Goal: Check status: Verify the current state of an ongoing process or item

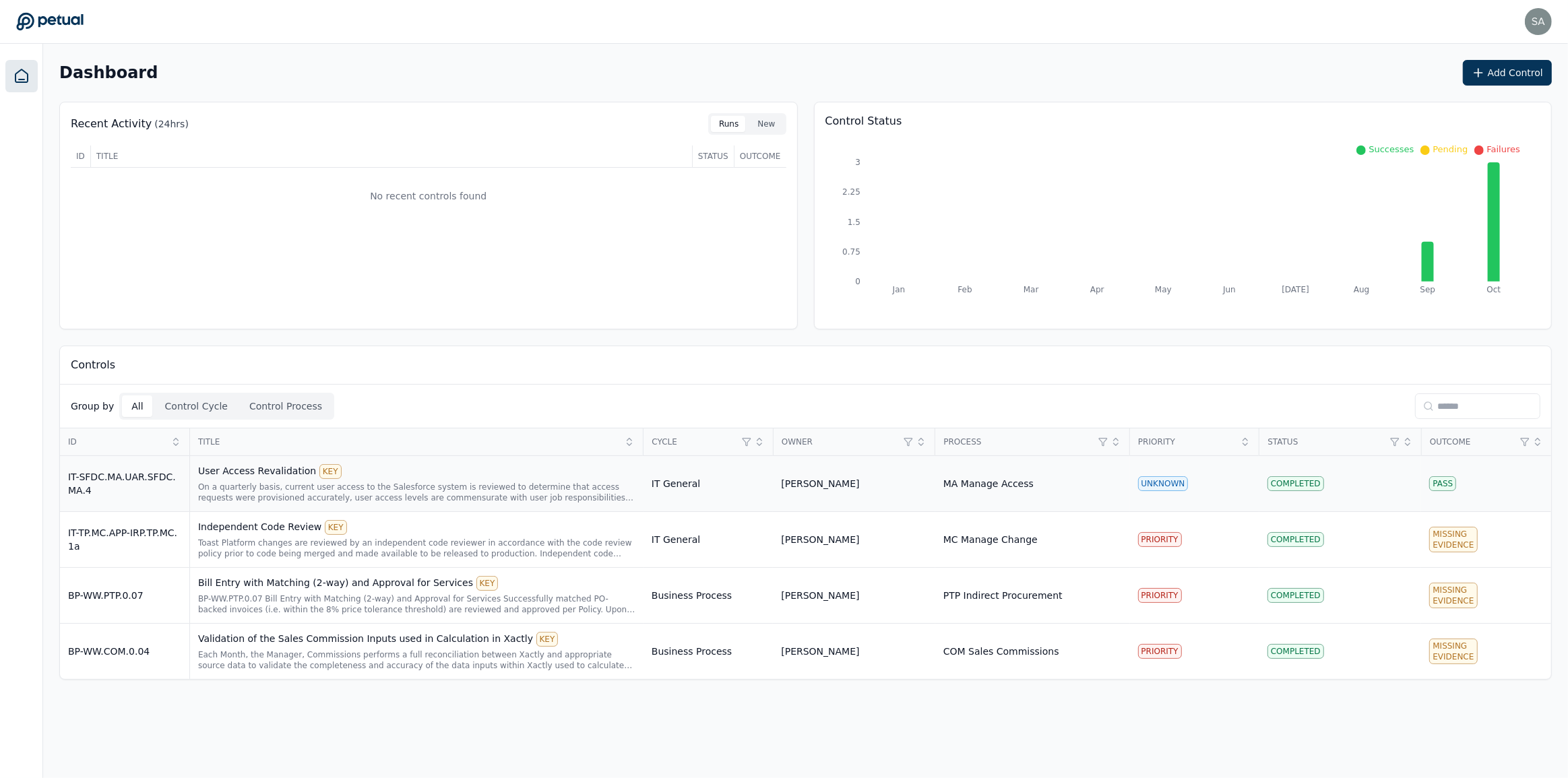
click at [394, 490] on div "On a quarterly basis, current user access to the Salesforce system is reviewed …" at bounding box center [416, 492] width 437 height 22
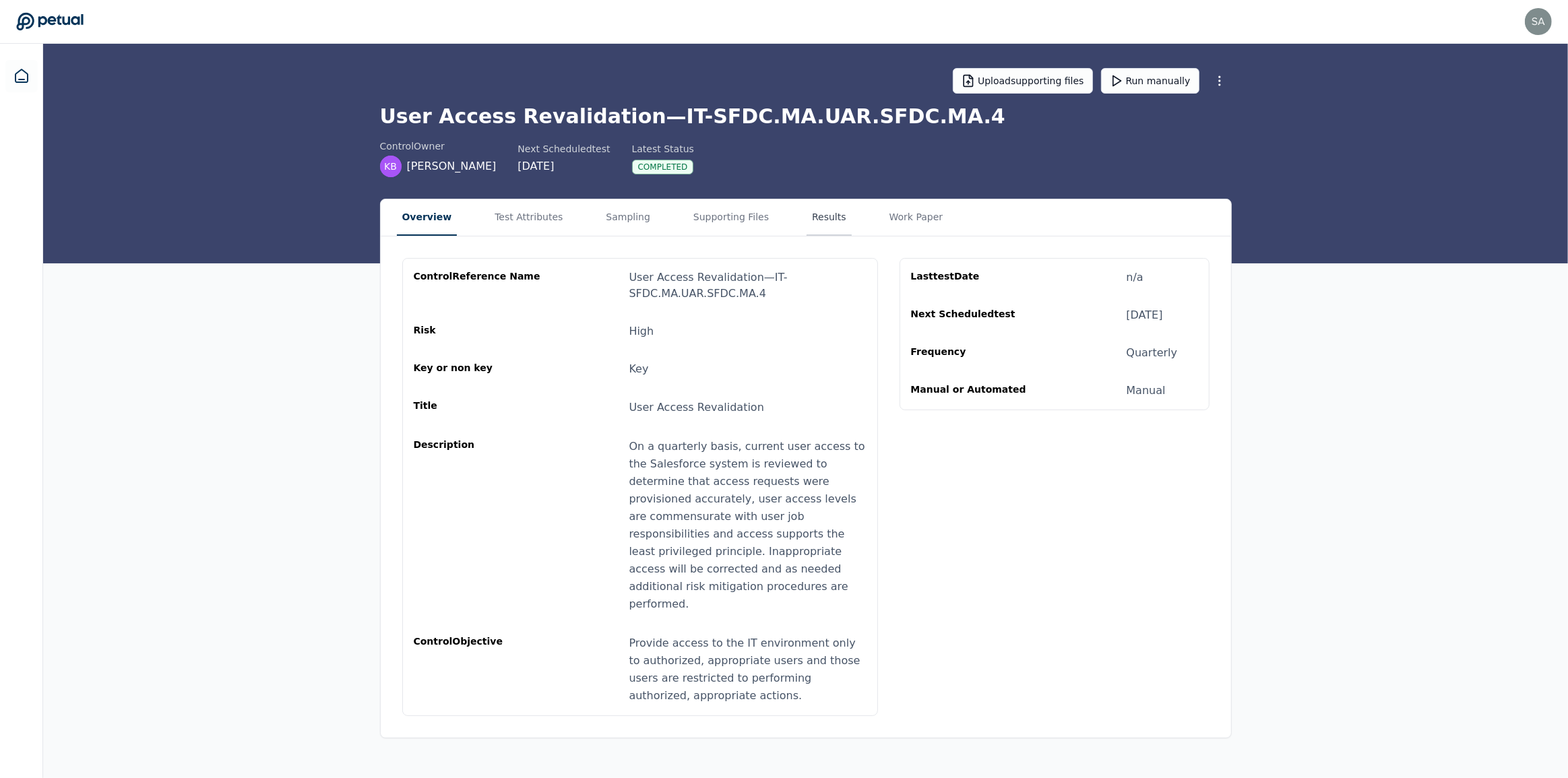
click at [807, 221] on button "Results" at bounding box center [829, 218] width 45 height 36
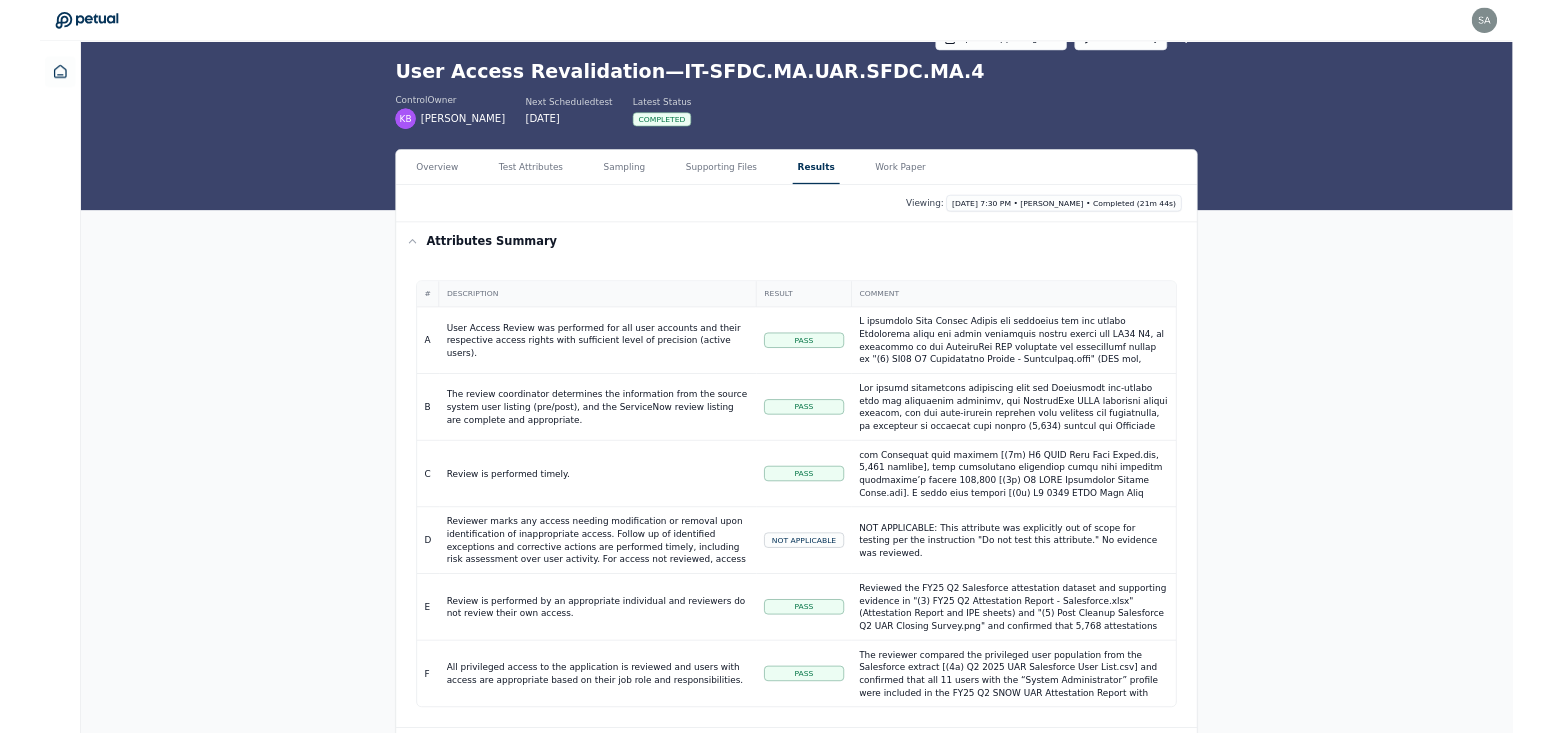
scroll to position [1, 0]
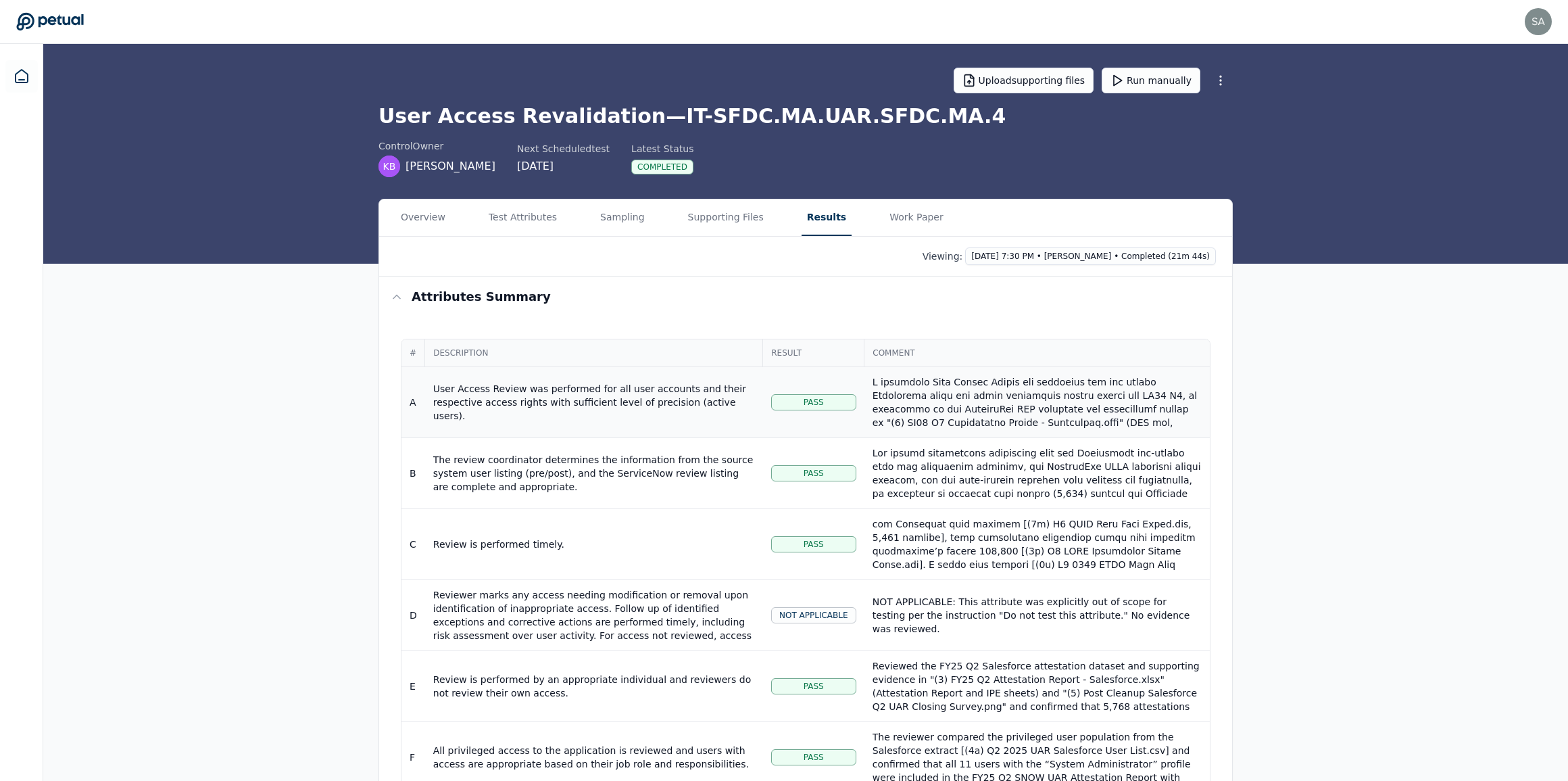
click at [899, 396] on div at bounding box center [1037, 538] width 329 height 325
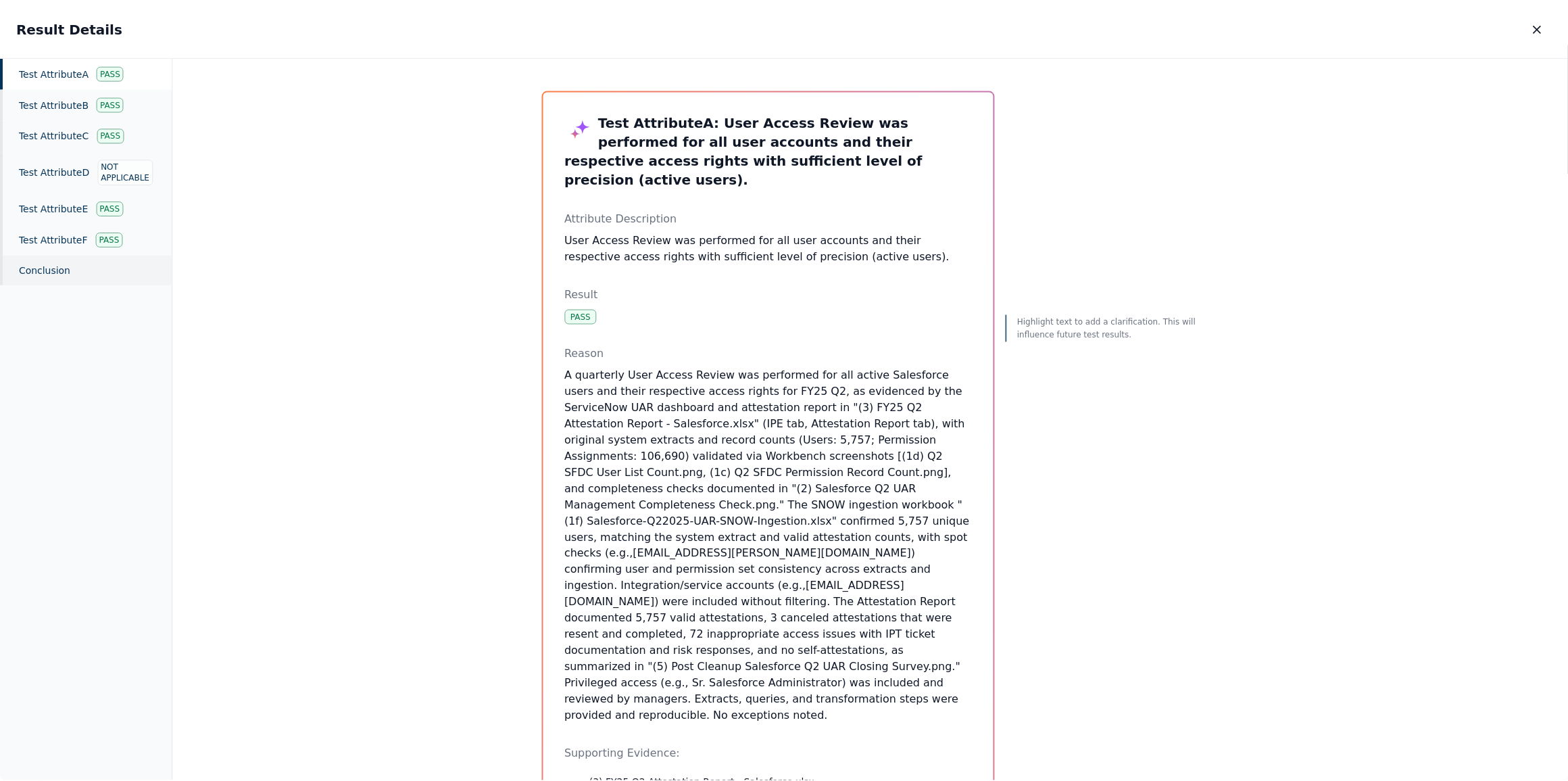
scroll to position [176, 0]
click at [1543, 28] on icon "button" at bounding box center [1542, 28] width 14 height 14
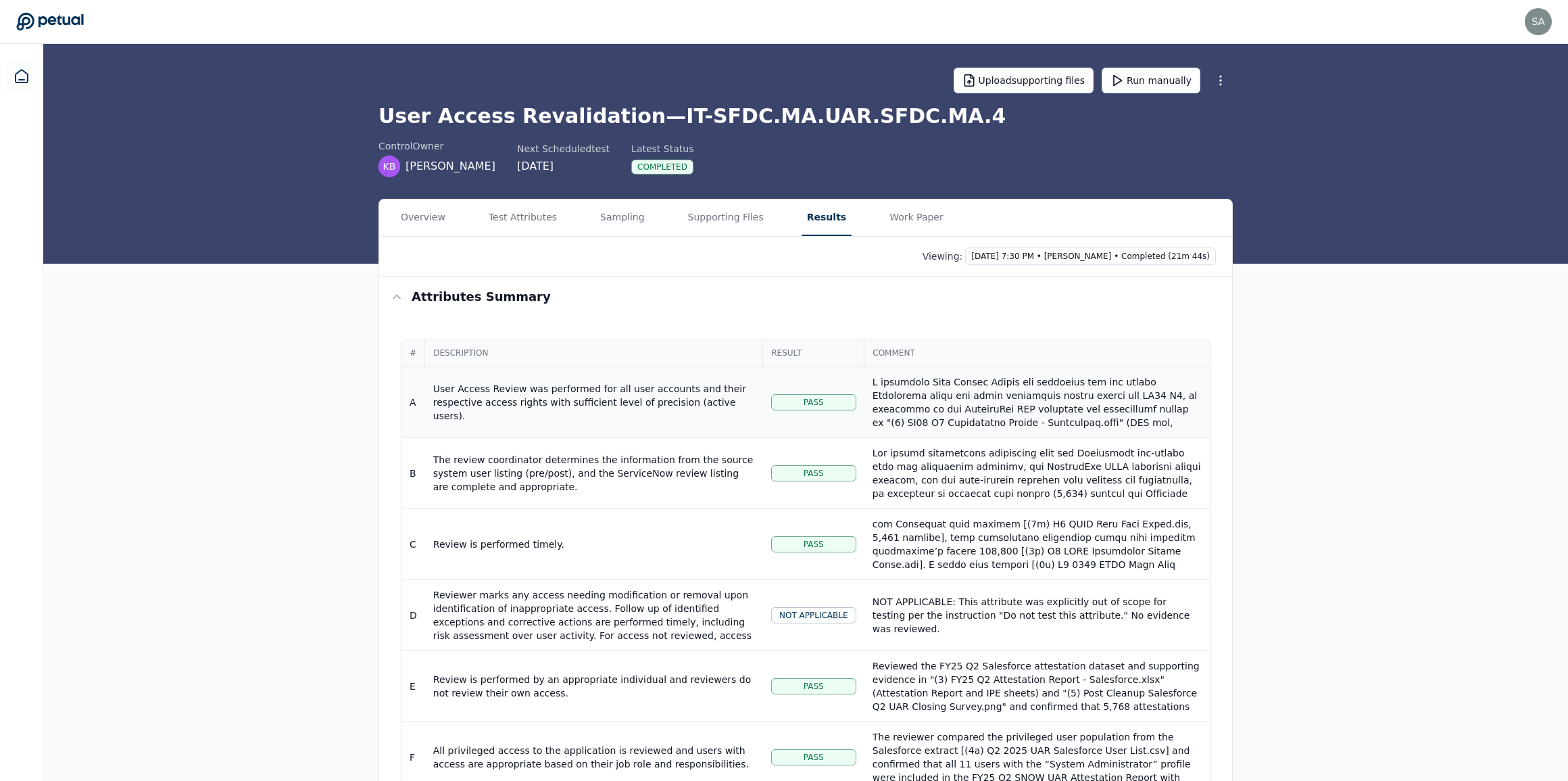
click at [975, 396] on div at bounding box center [1037, 538] width 329 height 325
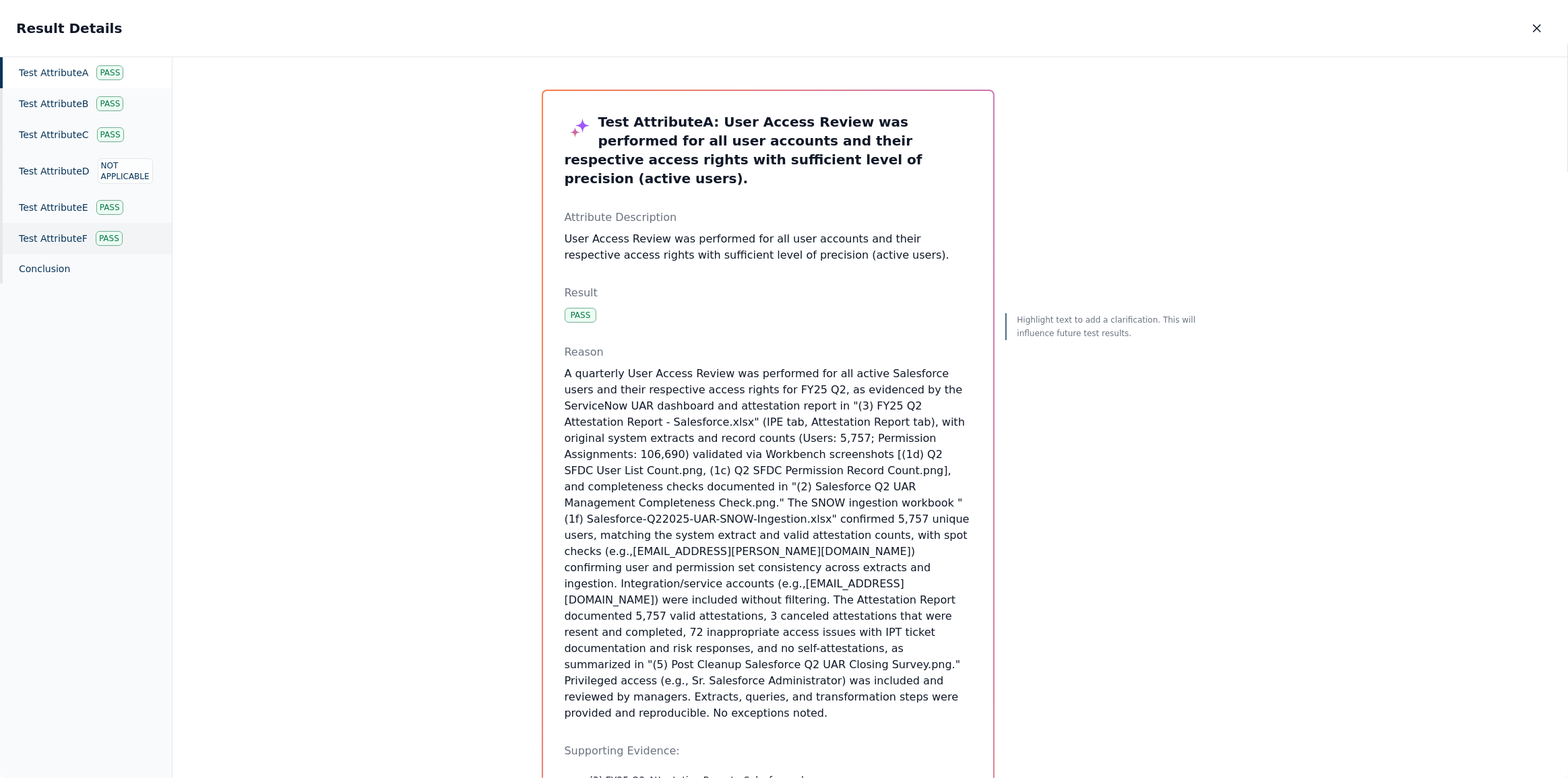
click at [65, 234] on div "Test Attribute F Pass" at bounding box center [86, 238] width 172 height 31
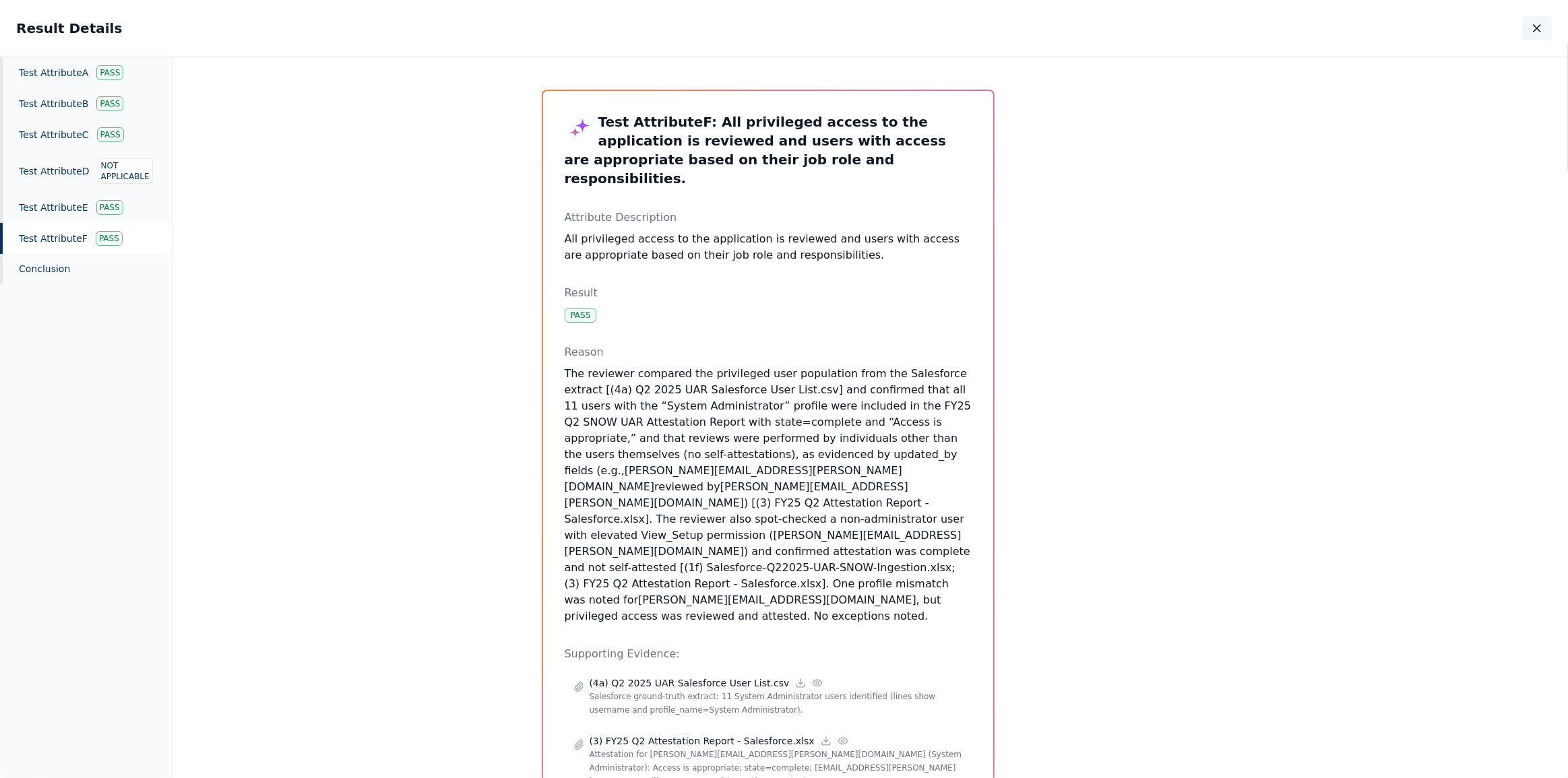
click at [1538, 33] on icon "button" at bounding box center [1537, 28] width 13 height 13
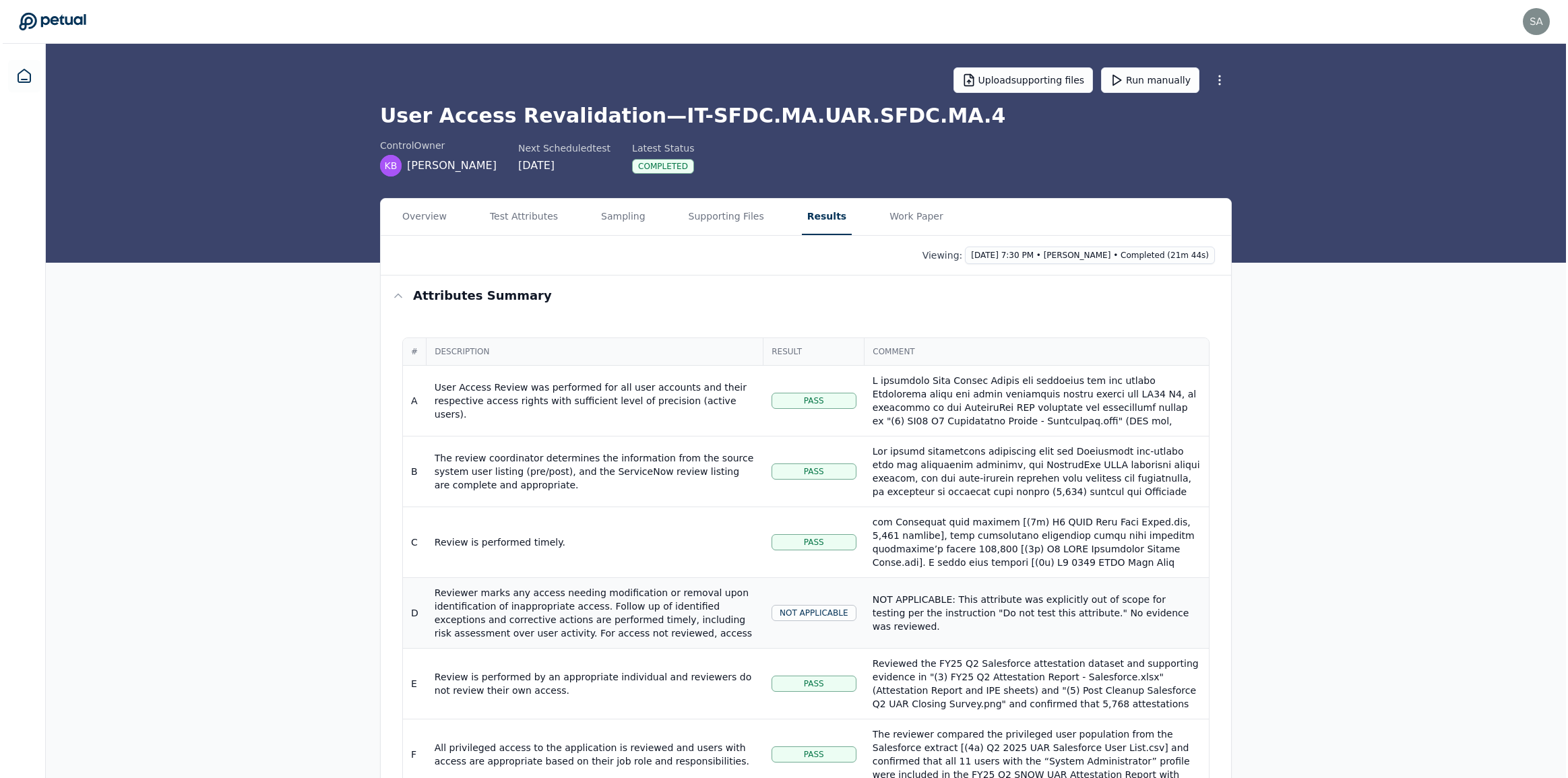
scroll to position [185, 0]
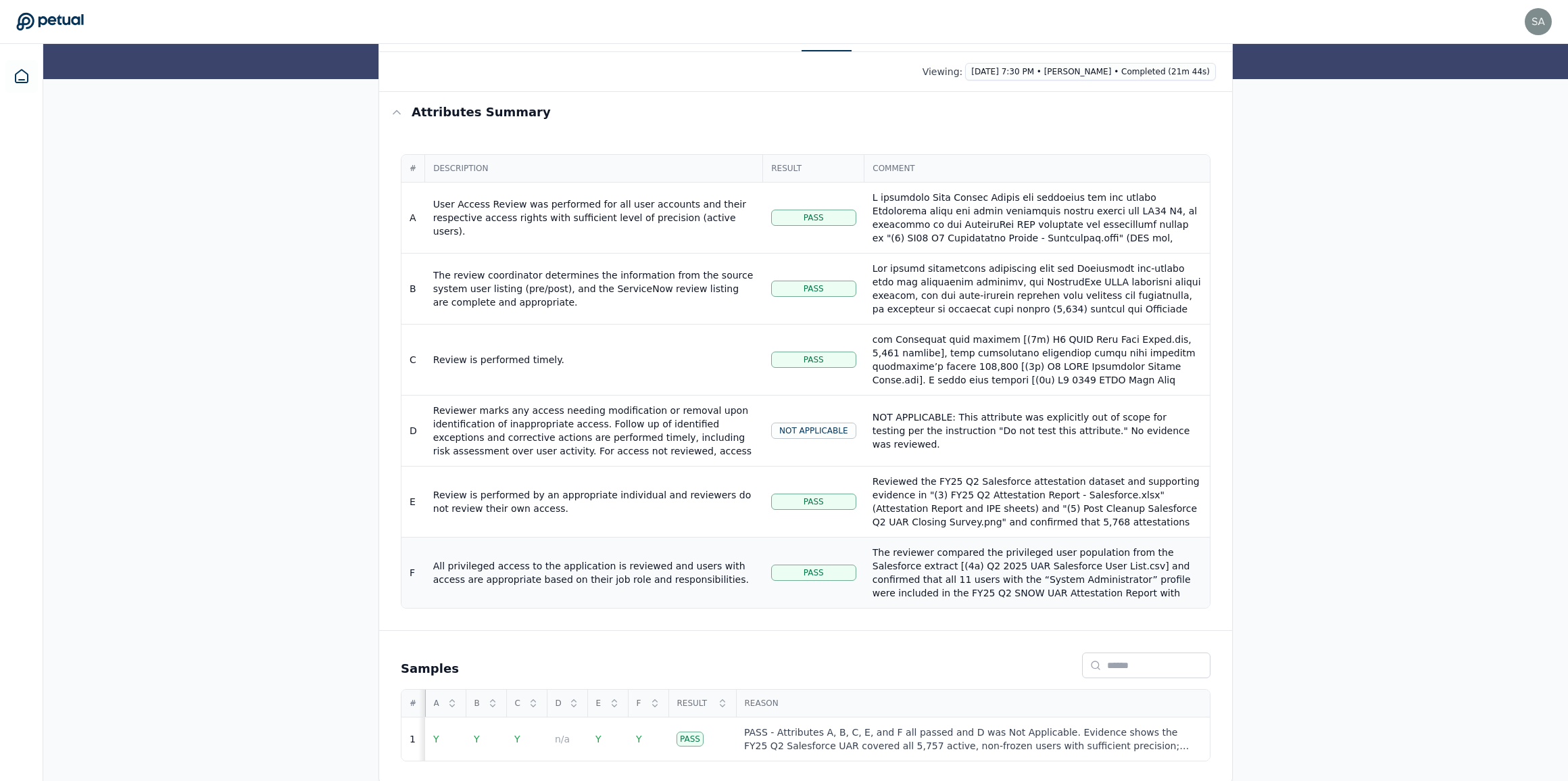
click at [641, 561] on div "All privileged access to the application is reviewed and users with access are …" at bounding box center [594, 573] width 322 height 27
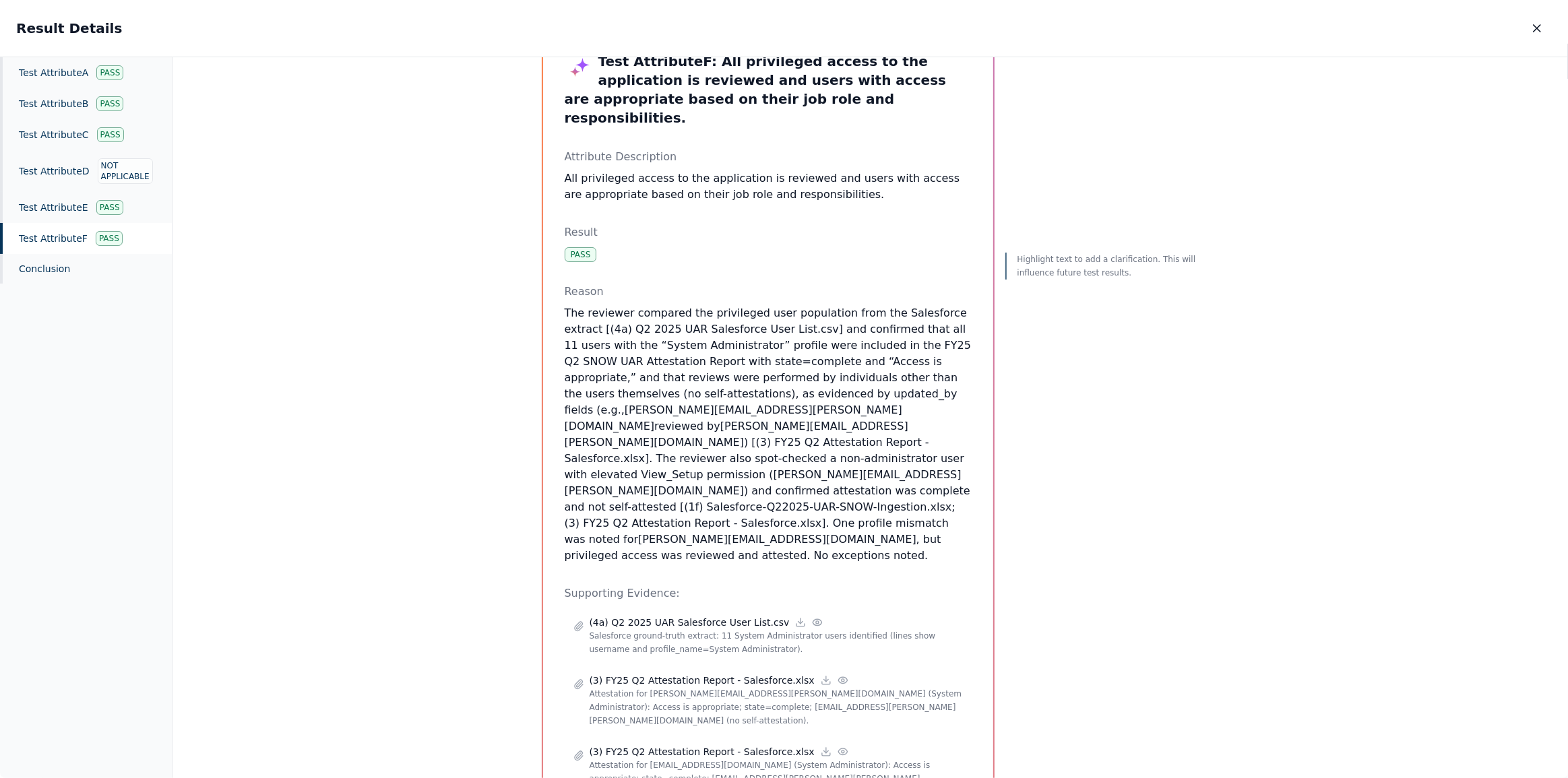
scroll to position [122, 0]
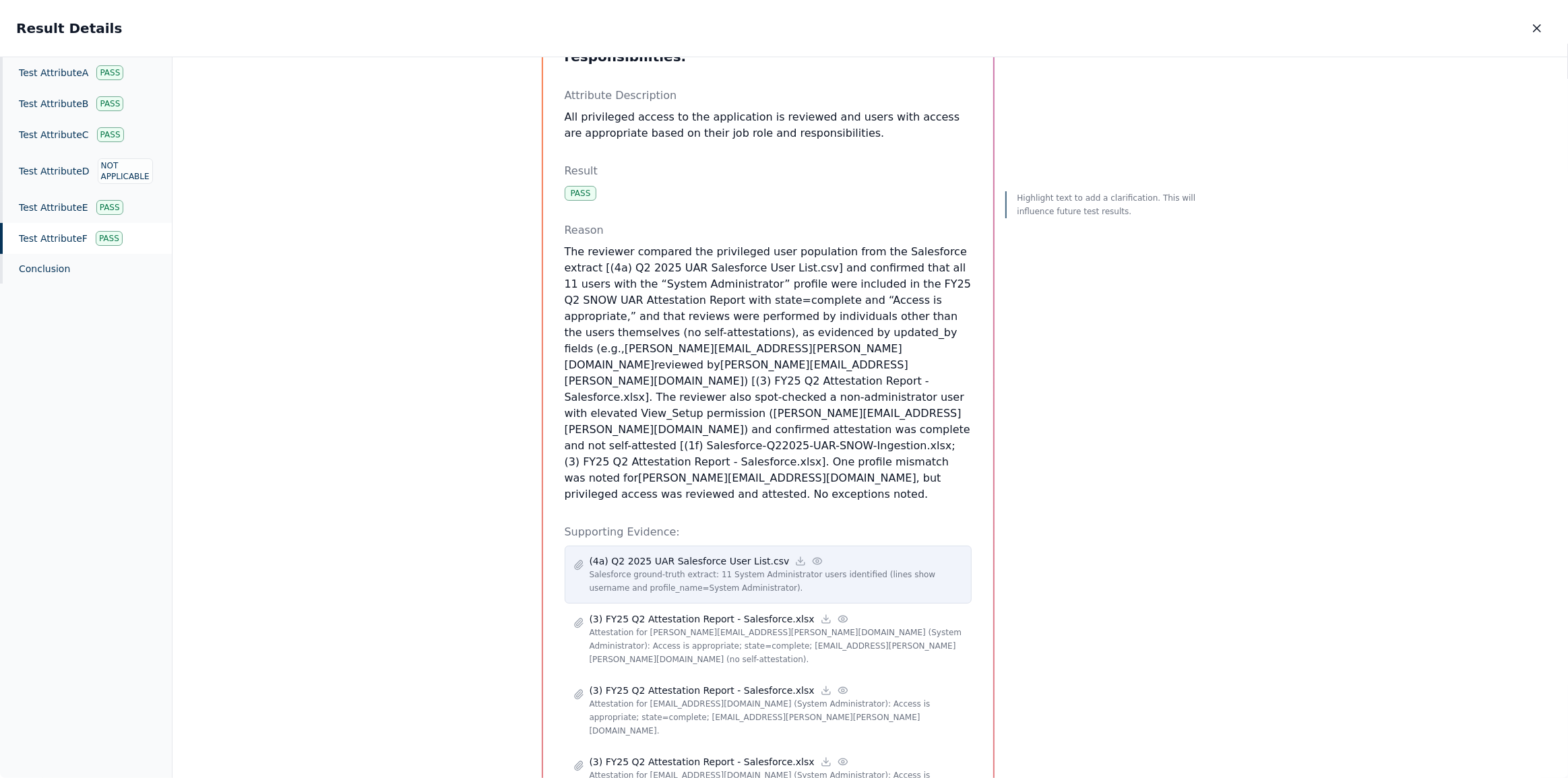
click at [693, 554] on p "(4a) Q2 2025 UAR Salesforce User List.csv" at bounding box center [689, 561] width 200 height 13
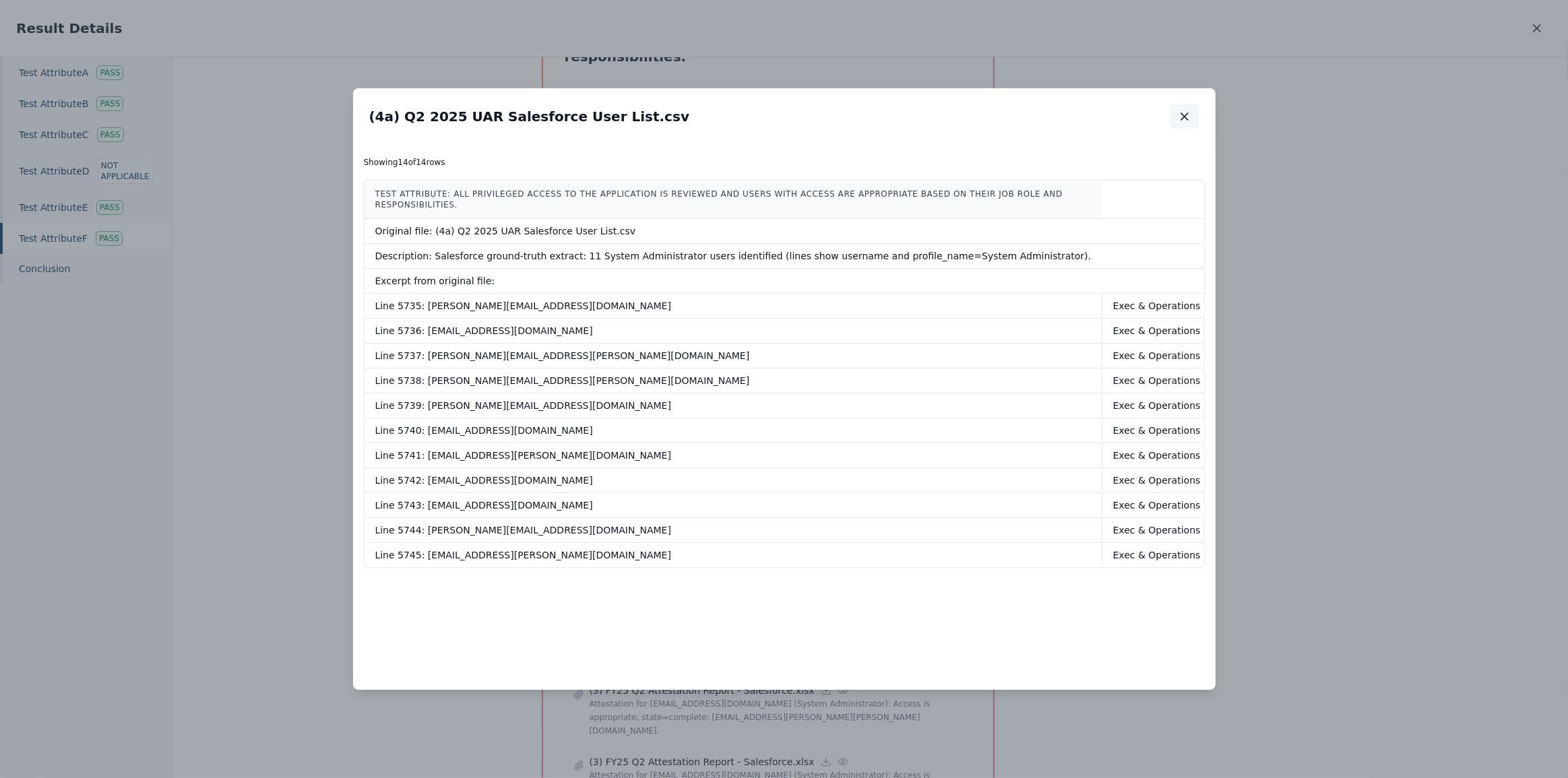
click at [1185, 119] on icon "button" at bounding box center [1185, 117] width 13 height 13
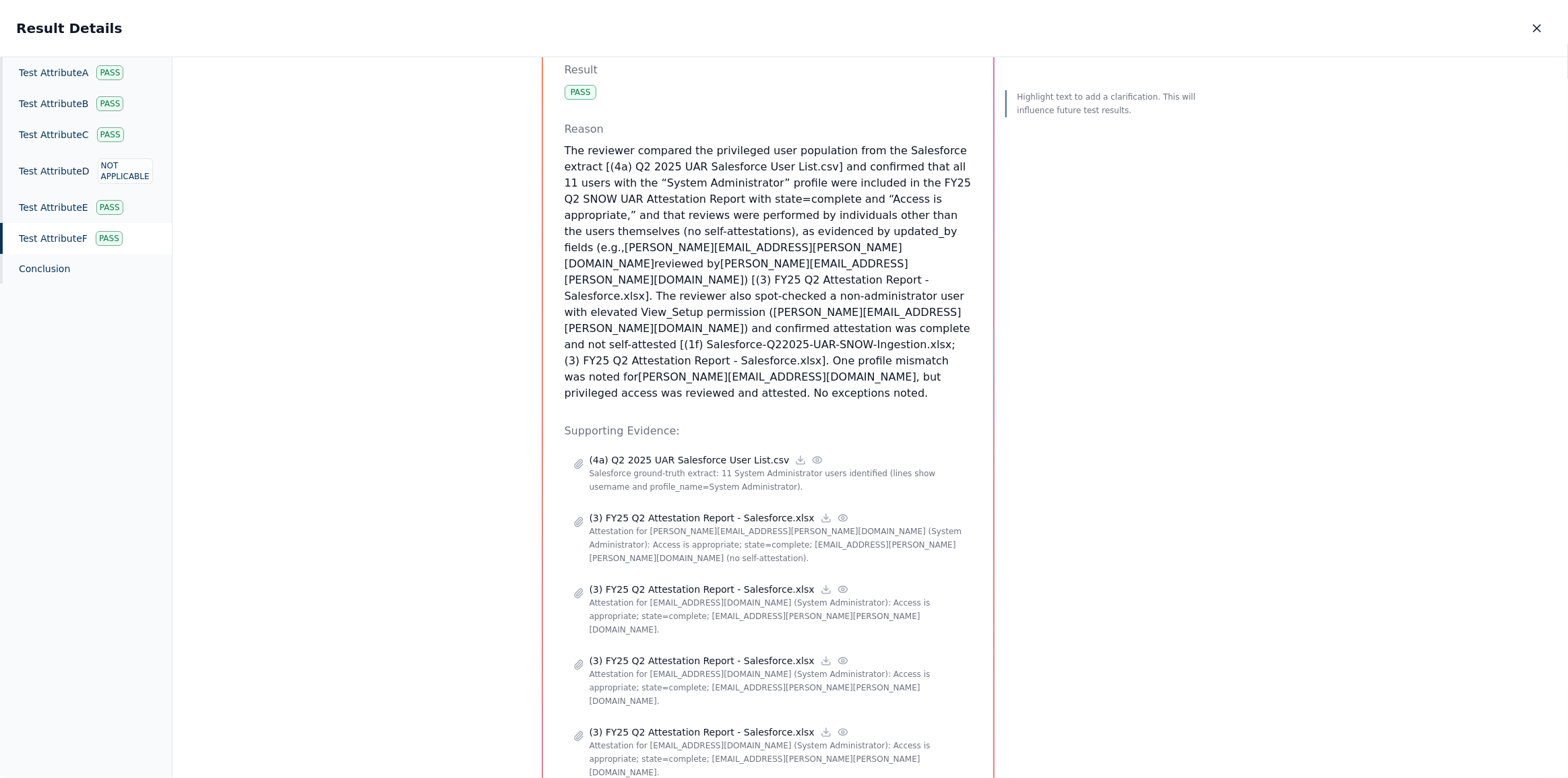
scroll to position [306, 0]
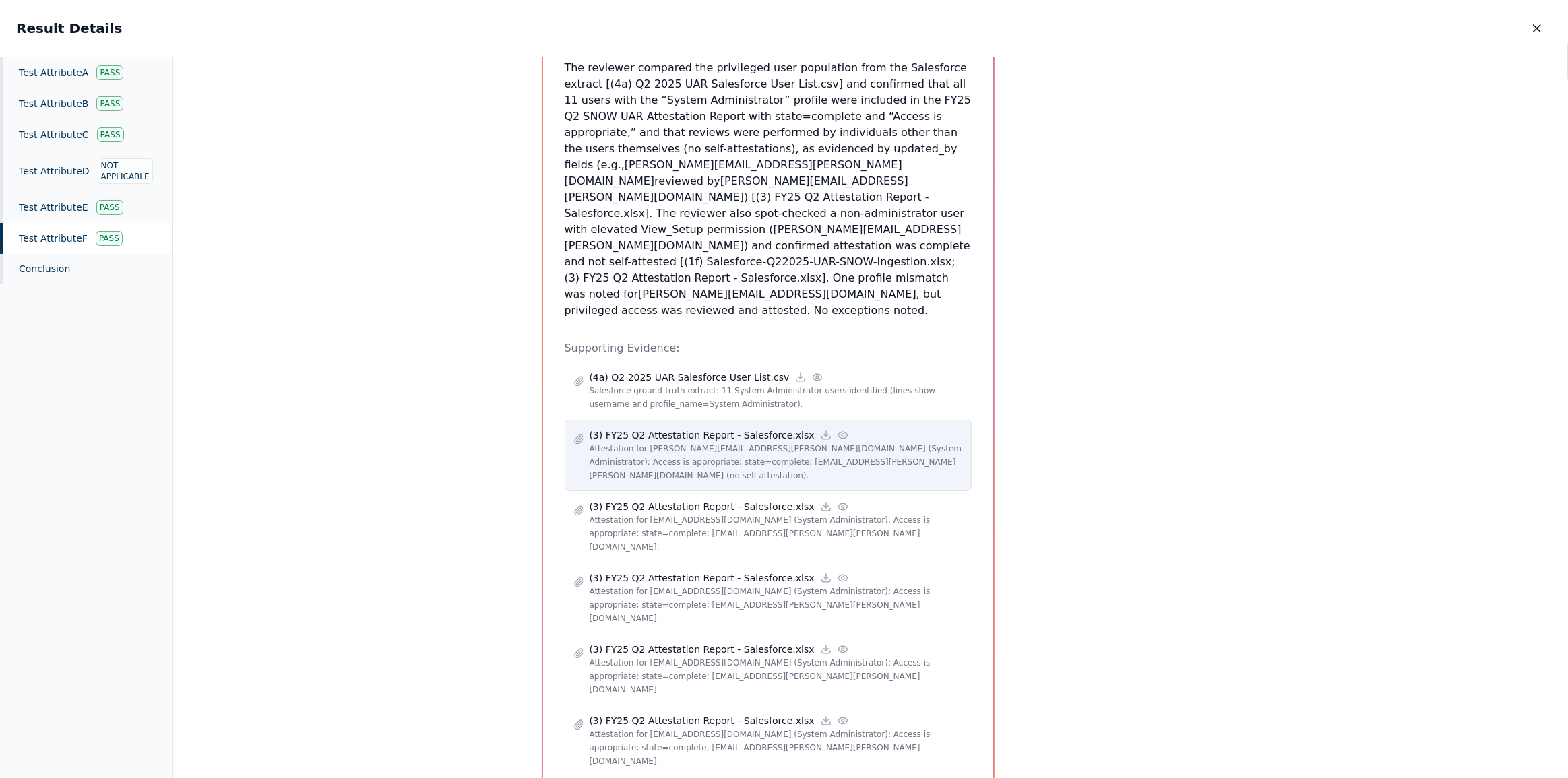
click at [669, 428] on p "(3) FY25 Q2 Attestation Report - Salesforce.xlsx" at bounding box center [702, 435] width 225 height 13
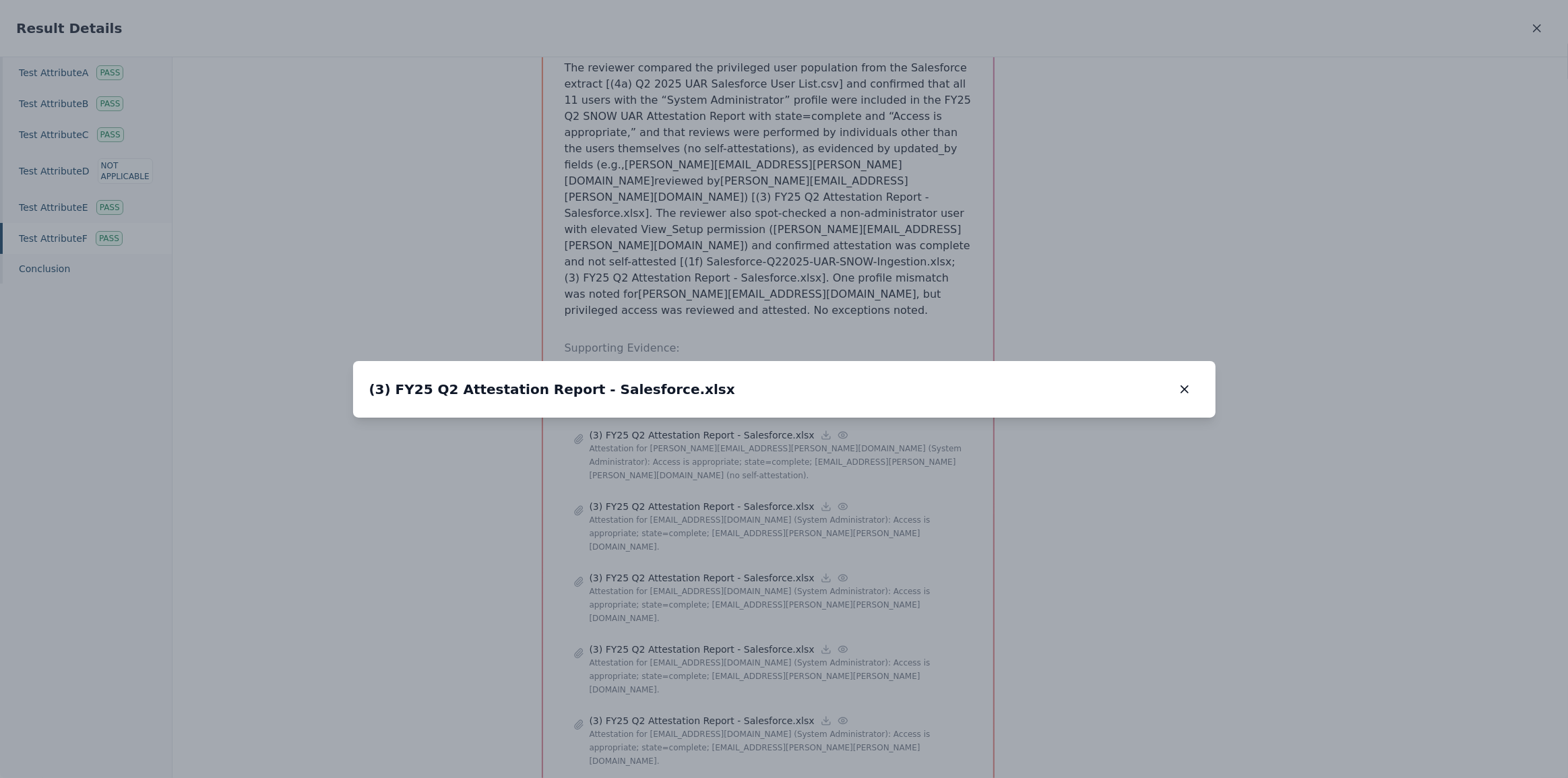
drag, startPoint x: 502, startPoint y: 432, endPoint x: 936, endPoint y: 430, distance: 434.0
click at [1218, 416] on img at bounding box center [1218, 416] width 0 height 0
drag, startPoint x: 627, startPoint y: 390, endPoint x: 615, endPoint y: 539, distance: 149.5
click at [1207, 564] on img at bounding box center [1207, 564] width 0 height 0
drag, startPoint x: 811, startPoint y: 391, endPoint x: 759, endPoint y: 393, distance: 52.0
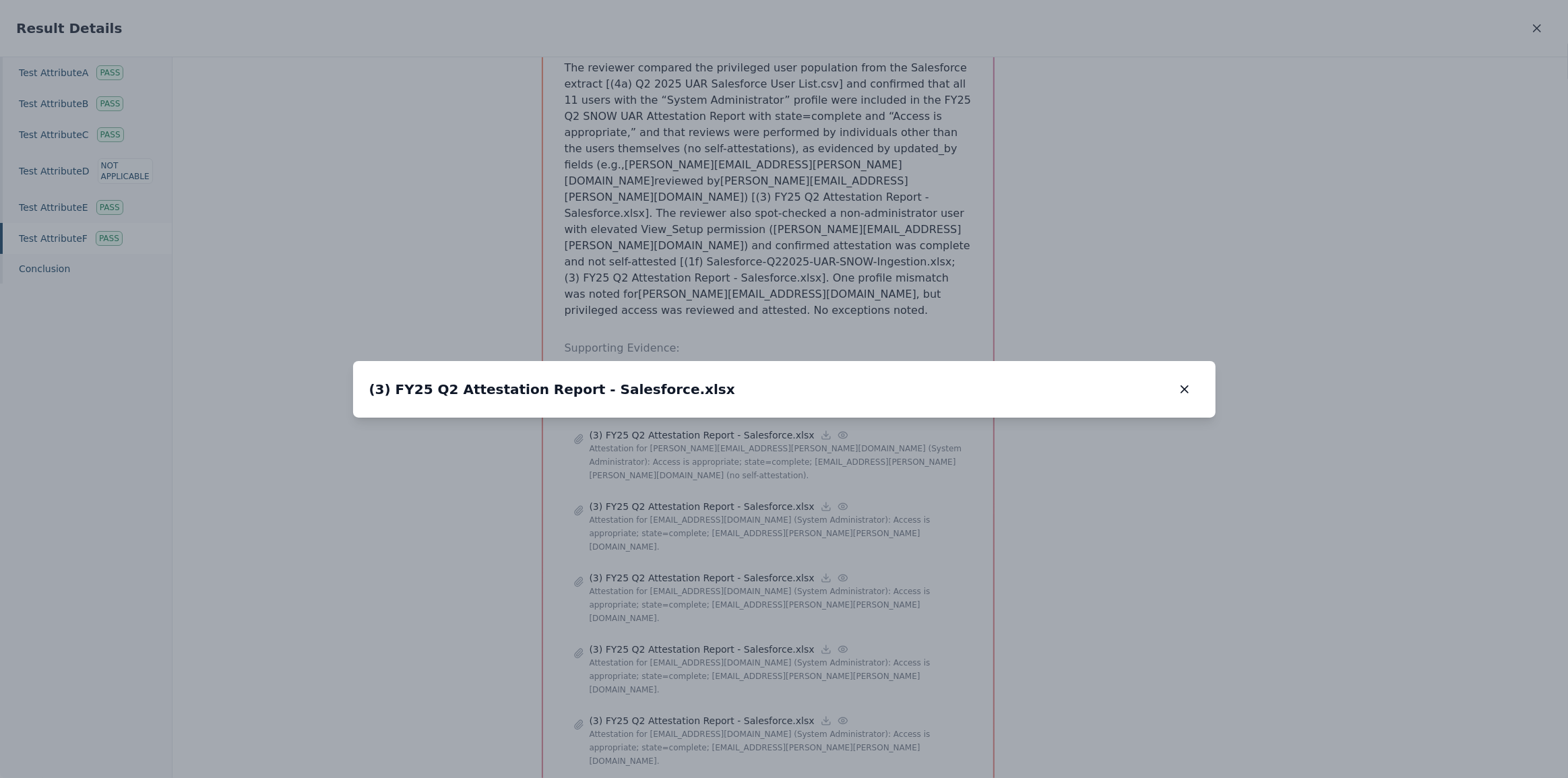
click at [698, 418] on div at bounding box center [784, 418] width 863 height 0
click at [973, 418] on div at bounding box center [784, 418] width 863 height 0
click at [1186, 383] on icon "button" at bounding box center [1185, 389] width 13 height 13
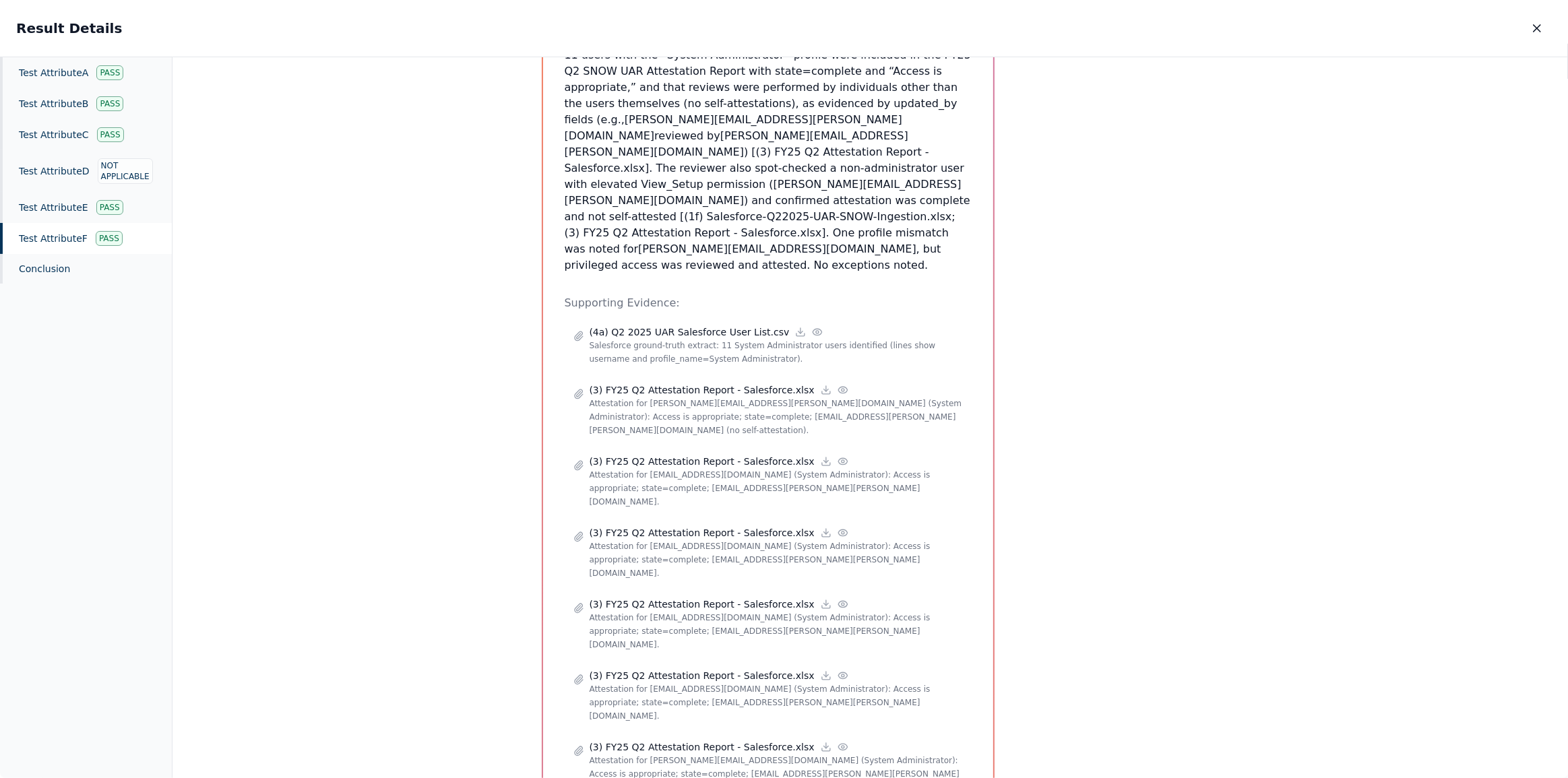
scroll to position [367, 0]
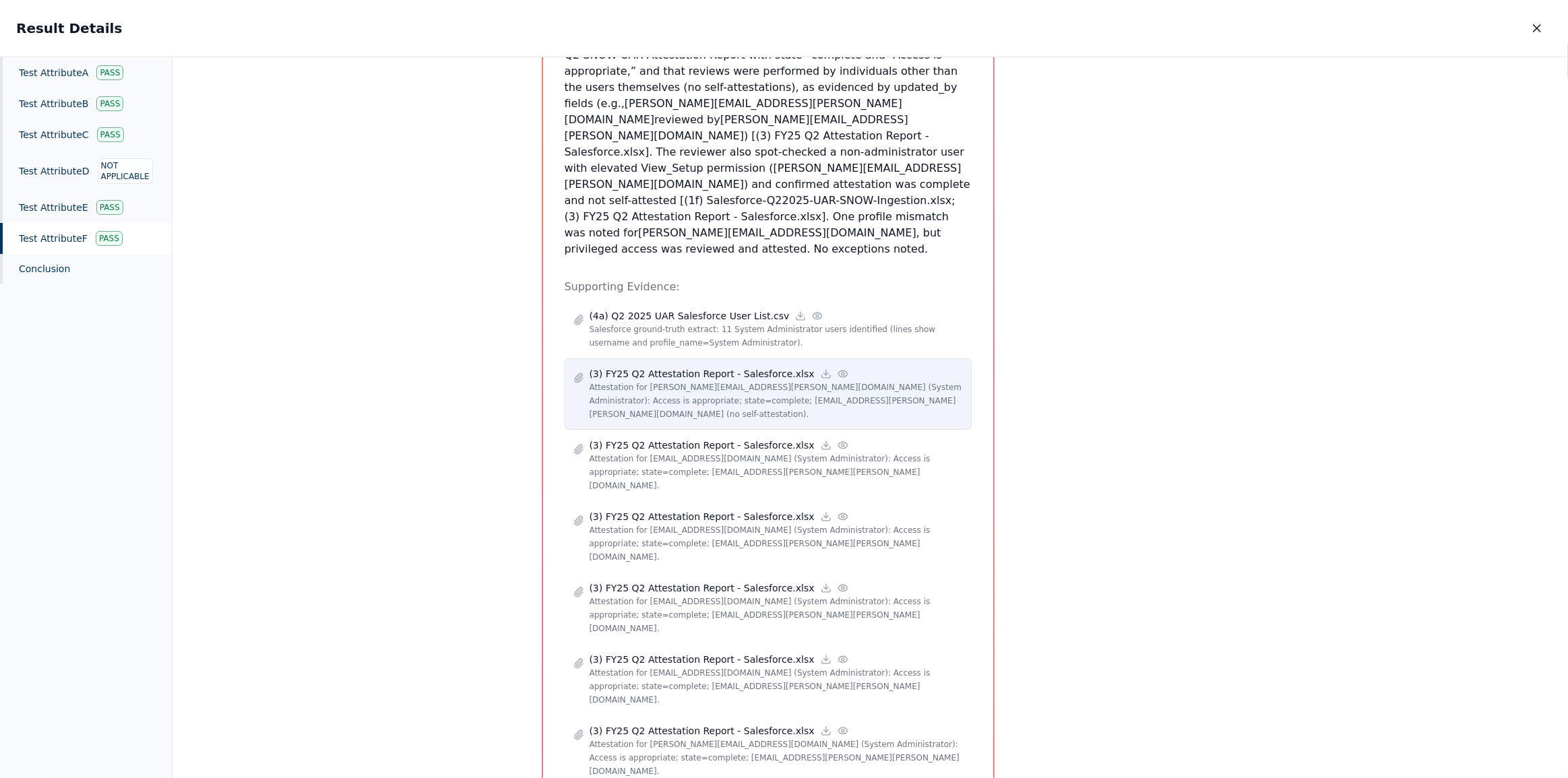
click at [842, 372] on circle at bounding box center [843, 374] width 3 height 3
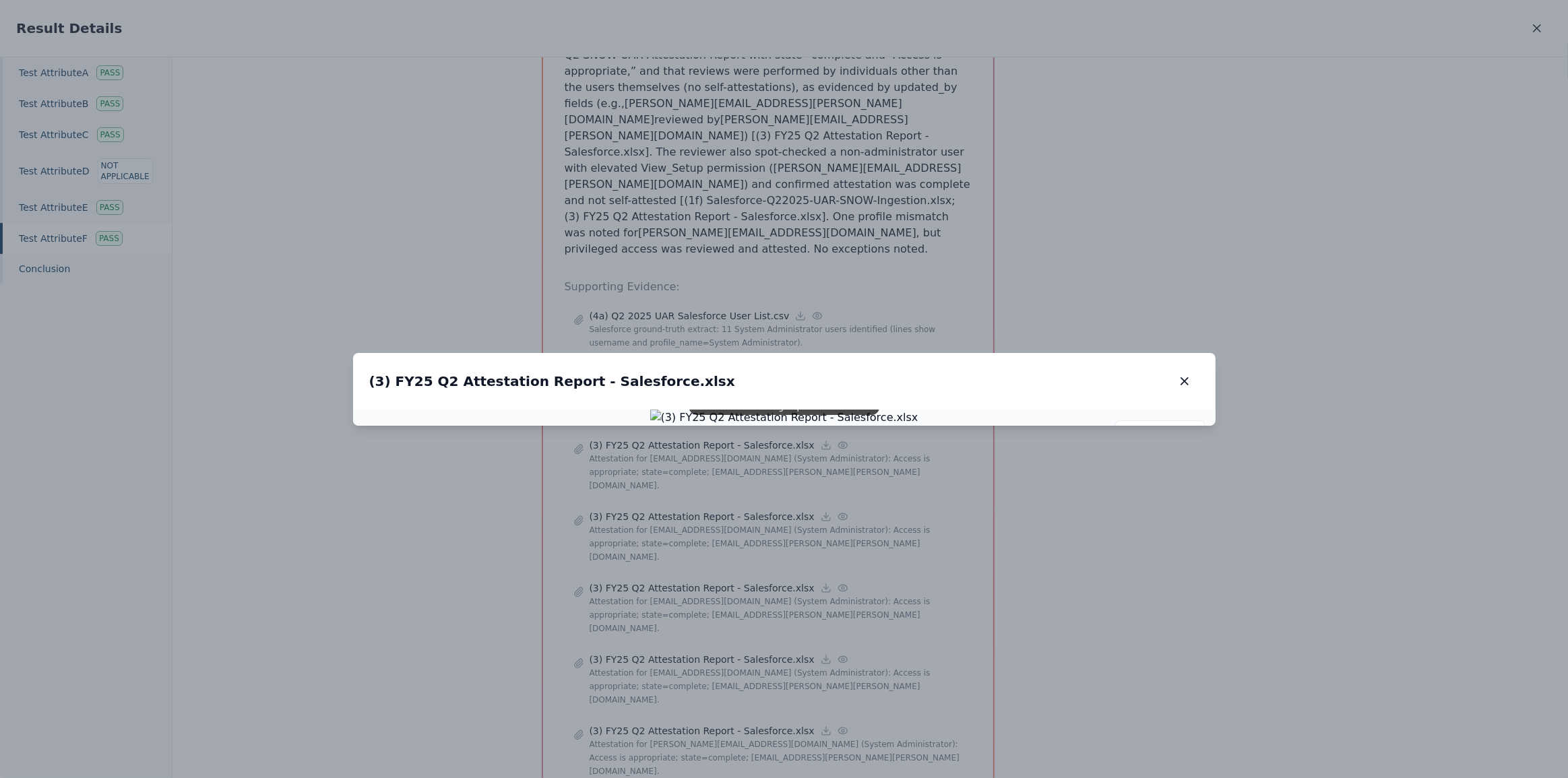
drag, startPoint x: 968, startPoint y: 145, endPoint x: 1063, endPoint y: 151, distance: 95.2
click at [1063, 353] on div "(3) FY25 Q2 Attestation Report - Salesforce.xlsx (3) FY25 Q2 Attestation Report…" at bounding box center [784, 381] width 863 height 57
click at [1188, 375] on icon "button" at bounding box center [1185, 381] width 13 height 13
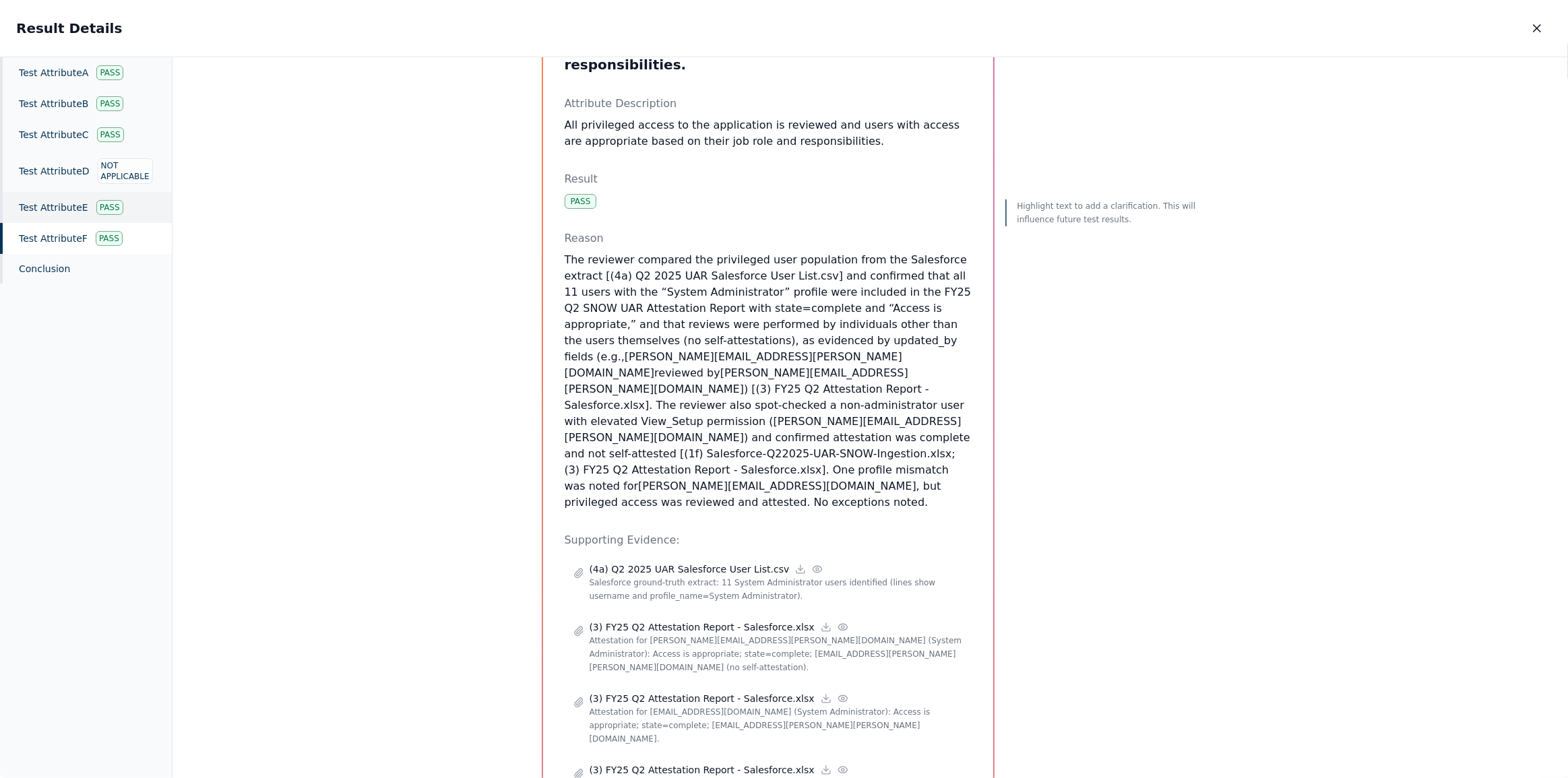
scroll to position [61, 0]
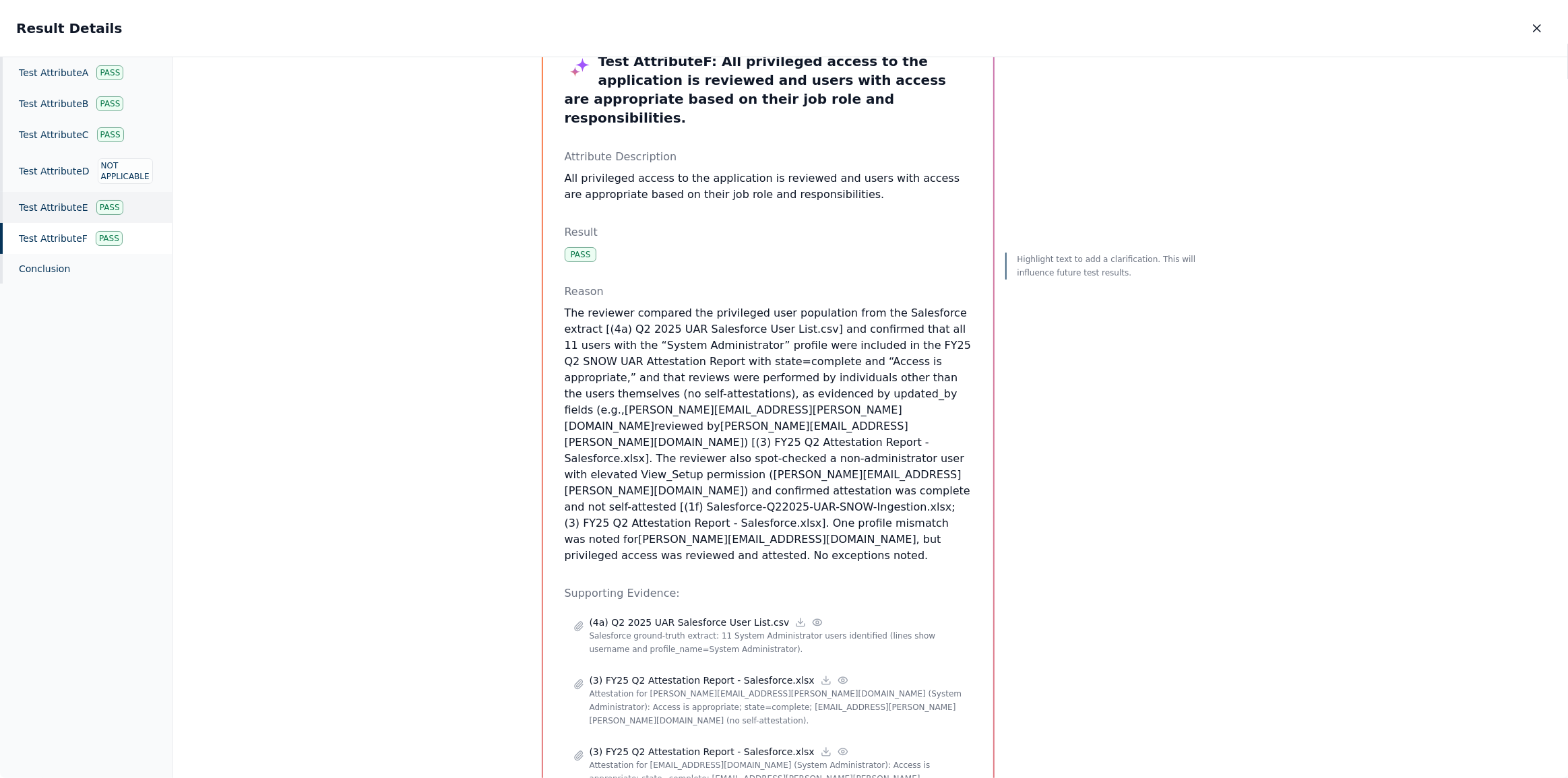
click at [68, 205] on div "Test Attribute E Pass" at bounding box center [86, 207] width 172 height 31
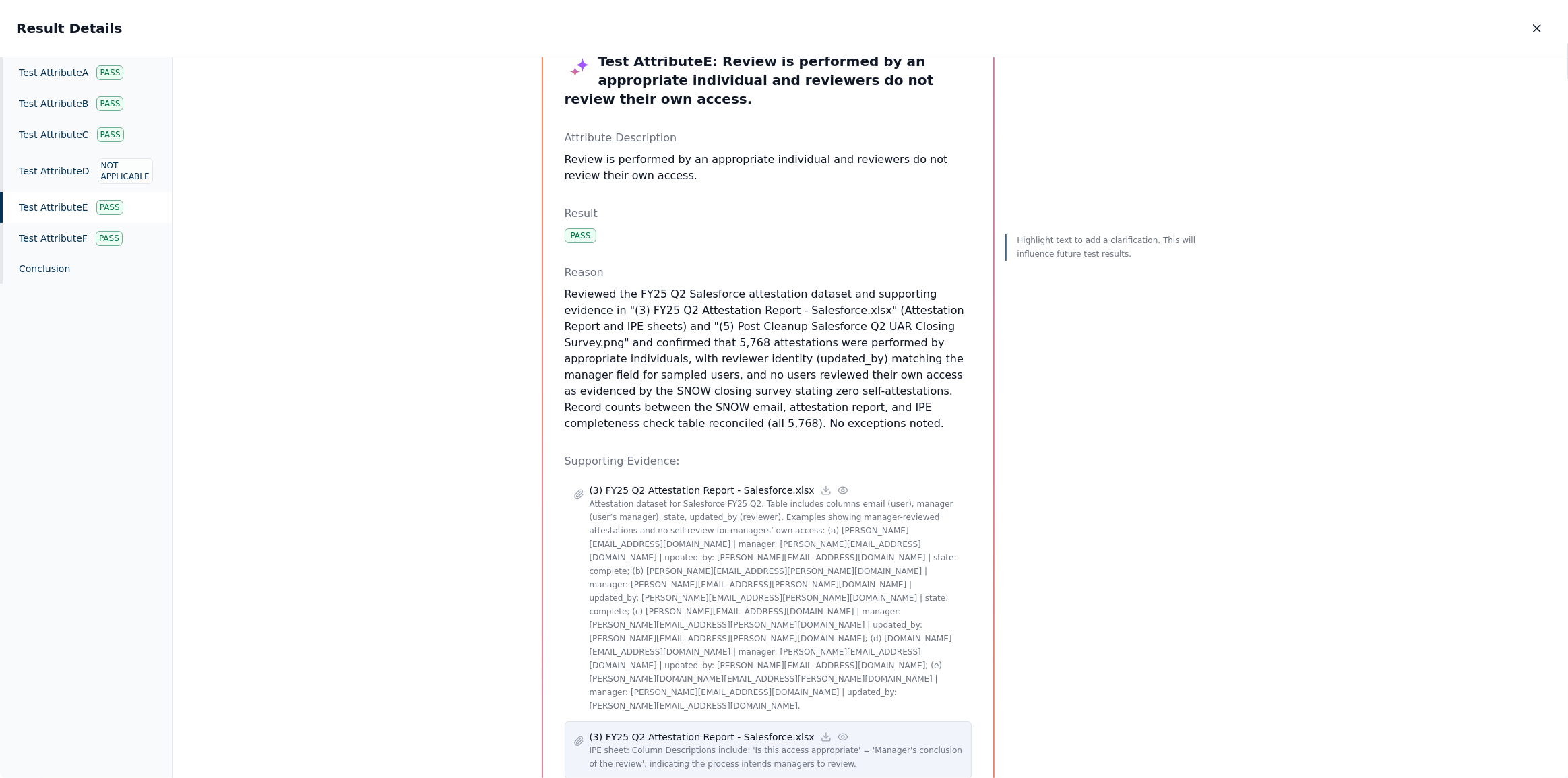
scroll to position [164, 0]
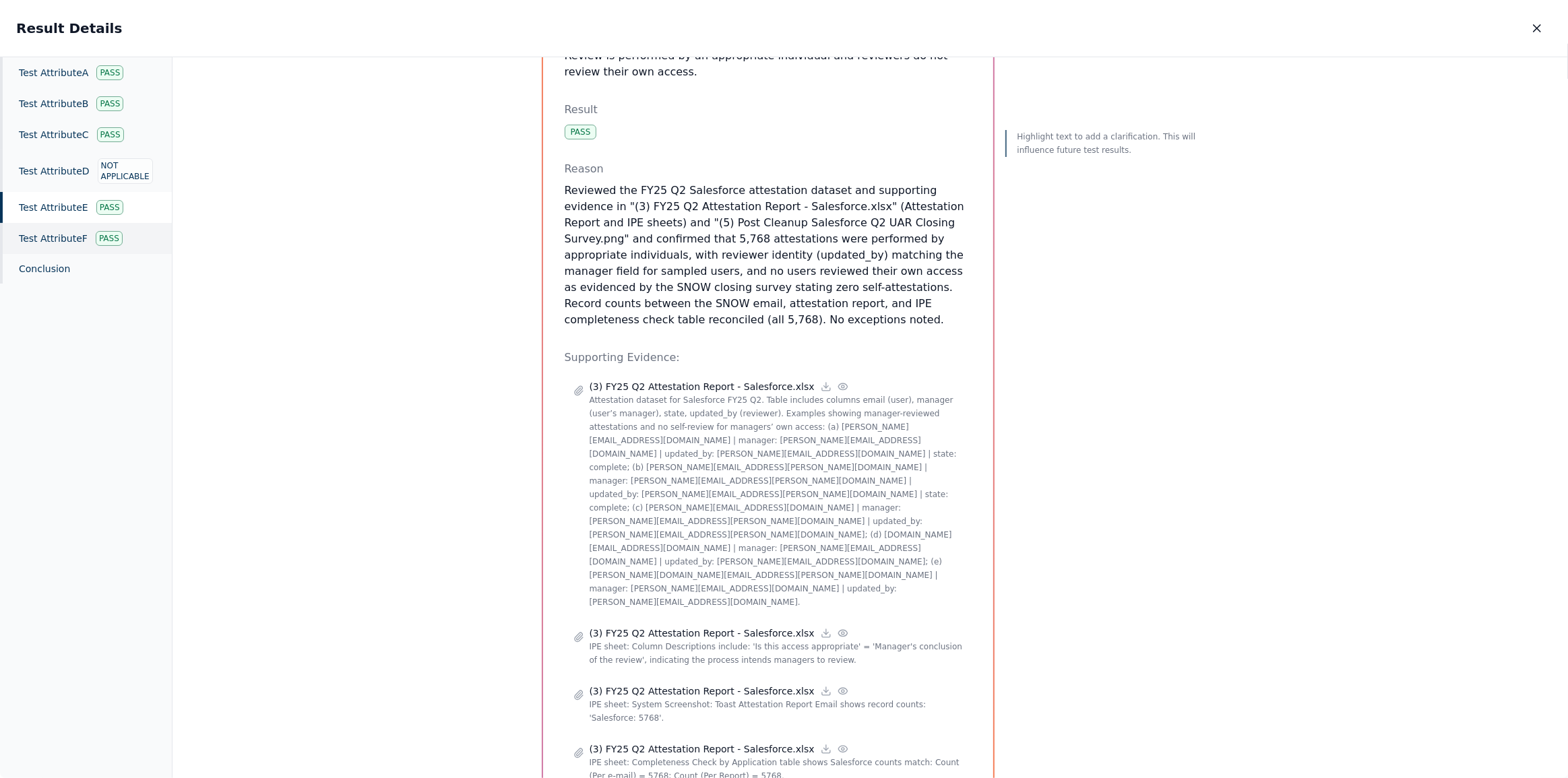
click at [40, 243] on div "Test Attribute F Pass" at bounding box center [86, 238] width 172 height 31
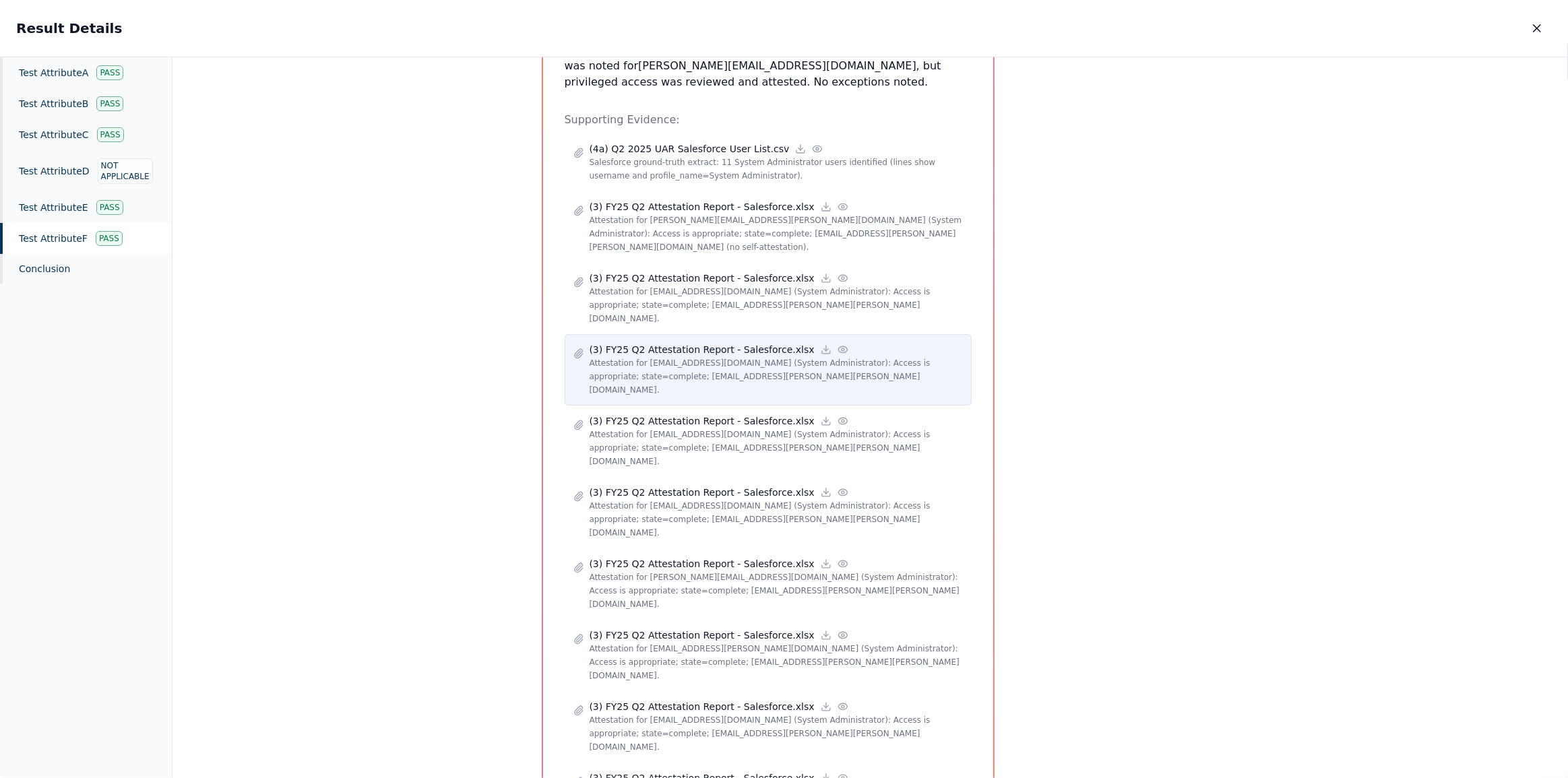
scroll to position [520, 0]
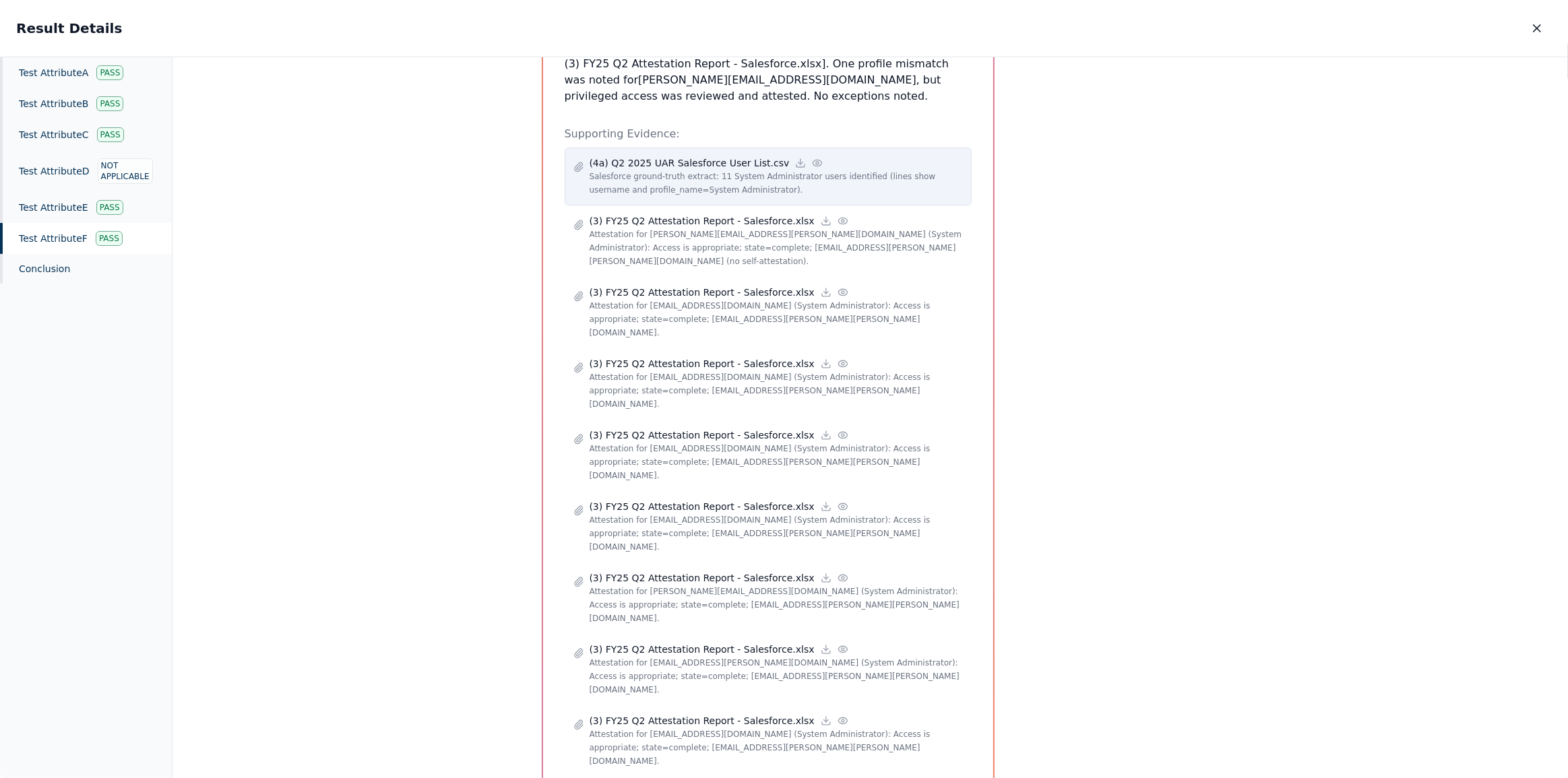
click at [790, 148] on div "(4a) Q2 2025 UAR Salesforce User List.csv Salesforce ground-truth extract: 11 S…" at bounding box center [768, 176] width 407 height 58
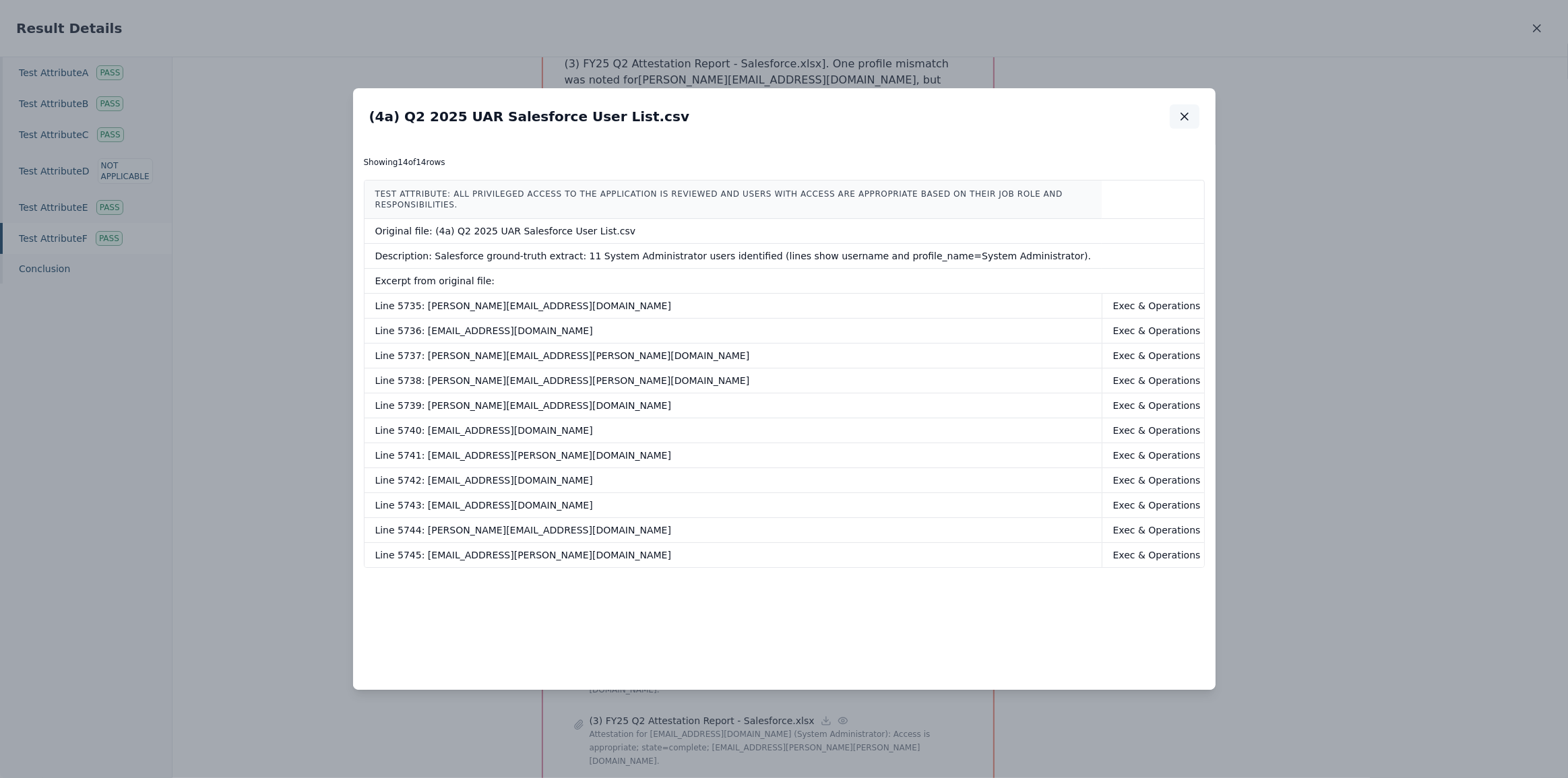
click at [1181, 117] on icon "button" at bounding box center [1185, 117] width 13 height 13
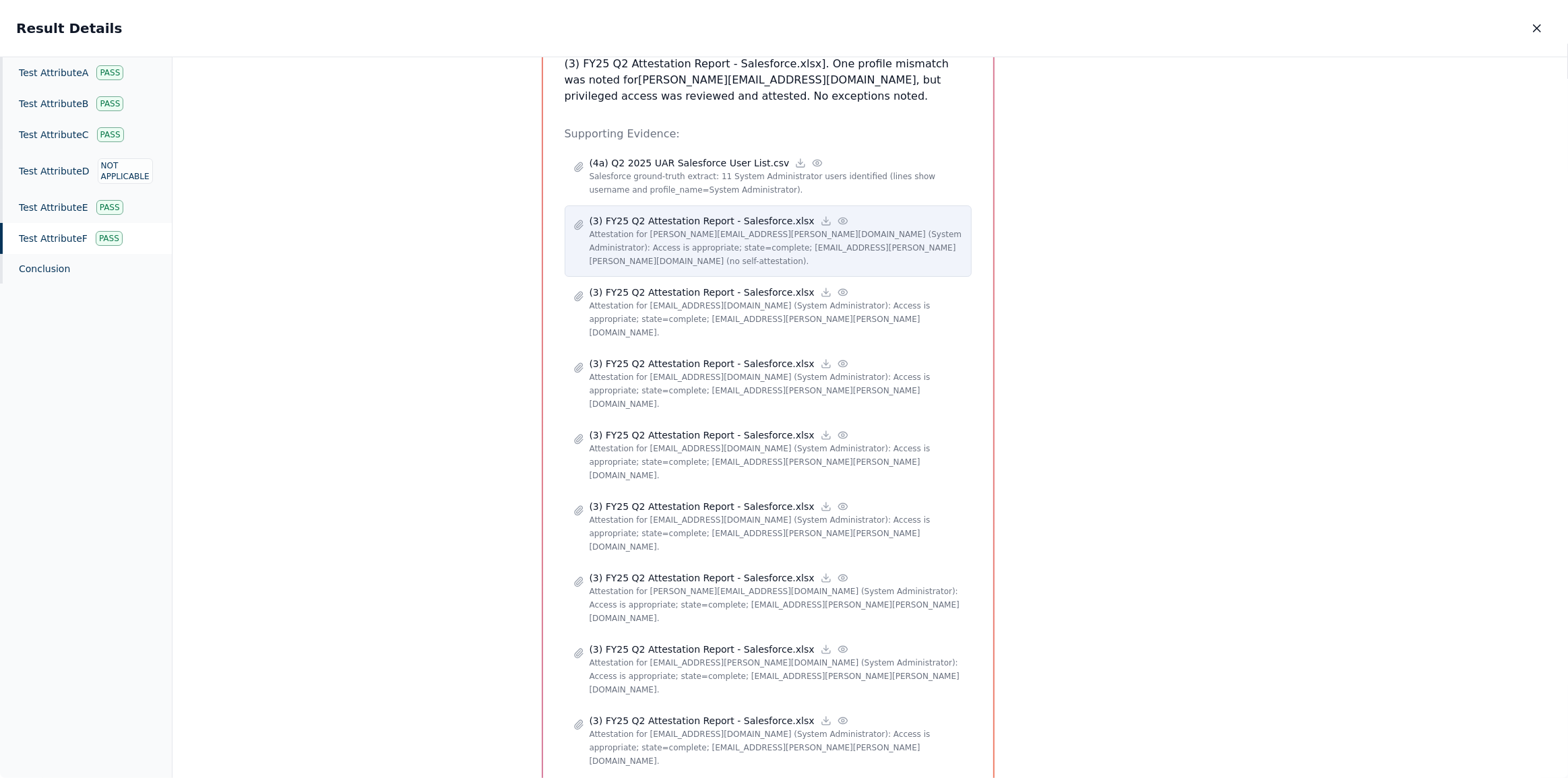
click at [661, 228] on p "Attestation for [PERSON_NAME][EMAIL_ADDRESS][PERSON_NAME][DOMAIN_NAME] (System …" at bounding box center [776, 248] width 373 height 40
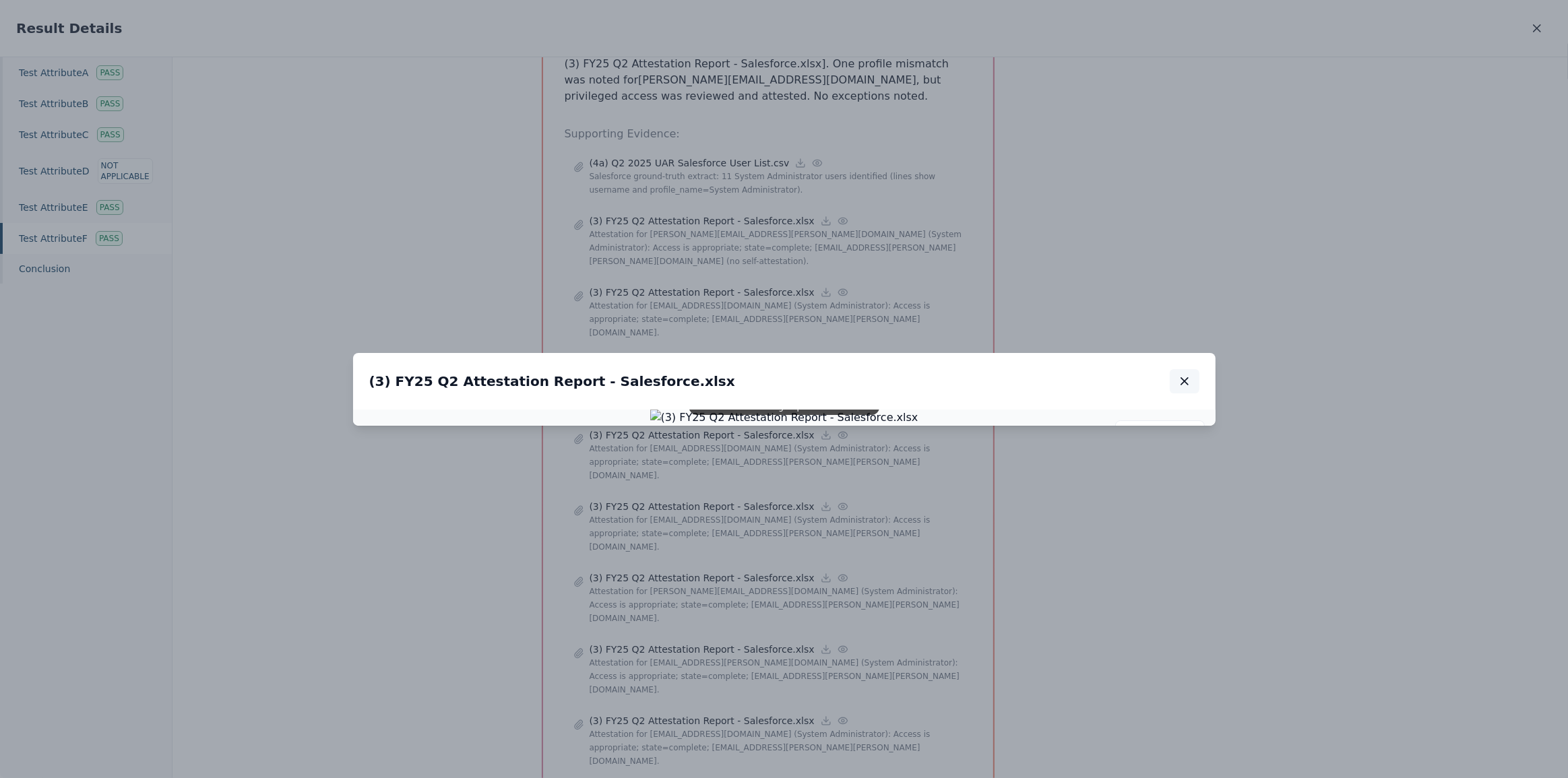
click at [1177, 369] on button "button" at bounding box center [1185, 381] width 30 height 24
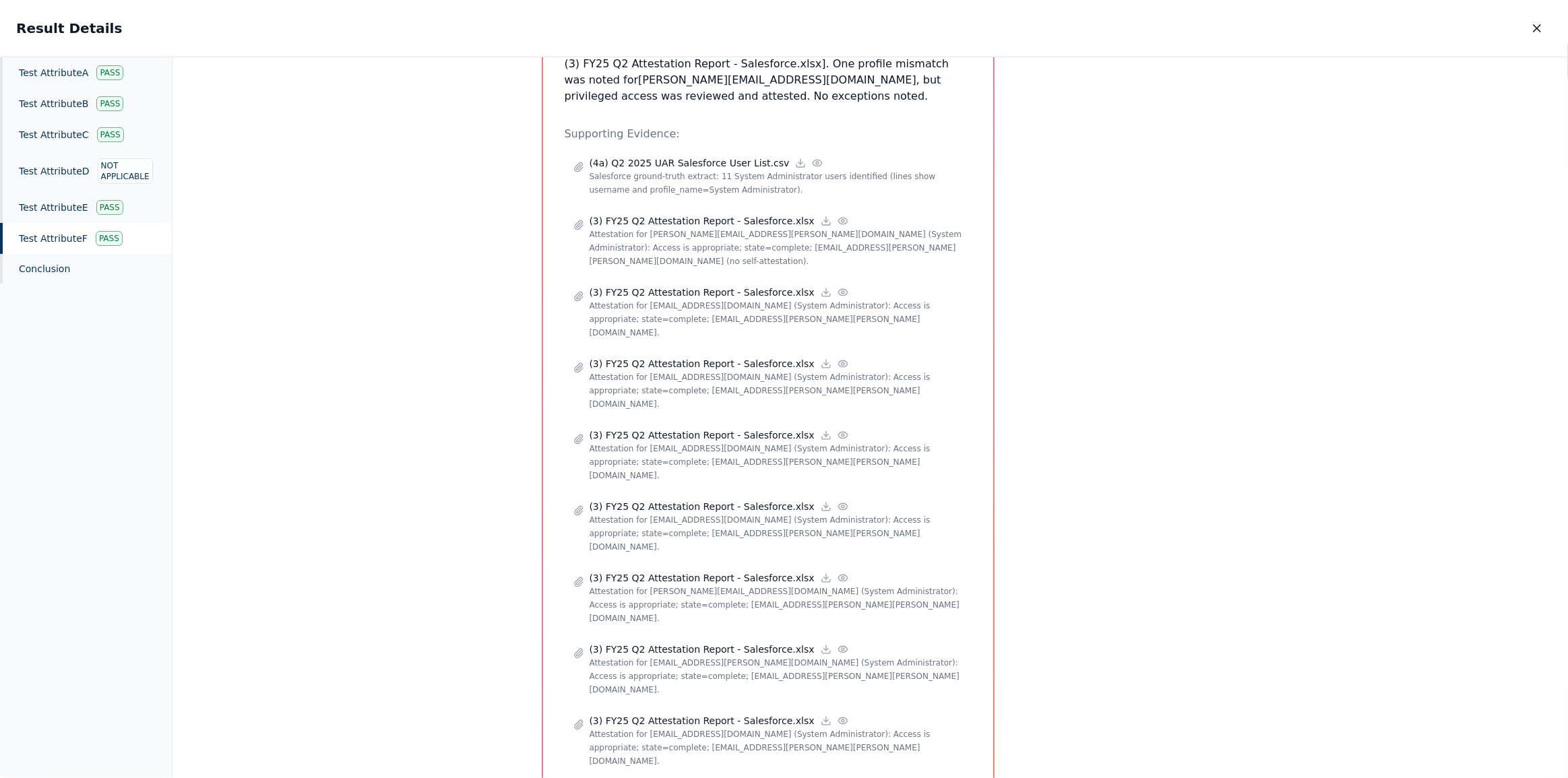
click at [1277, 382] on div "Test Attribute F : All privileged access to the application is reviewed and use…" at bounding box center [870, 418] width 1395 height 721
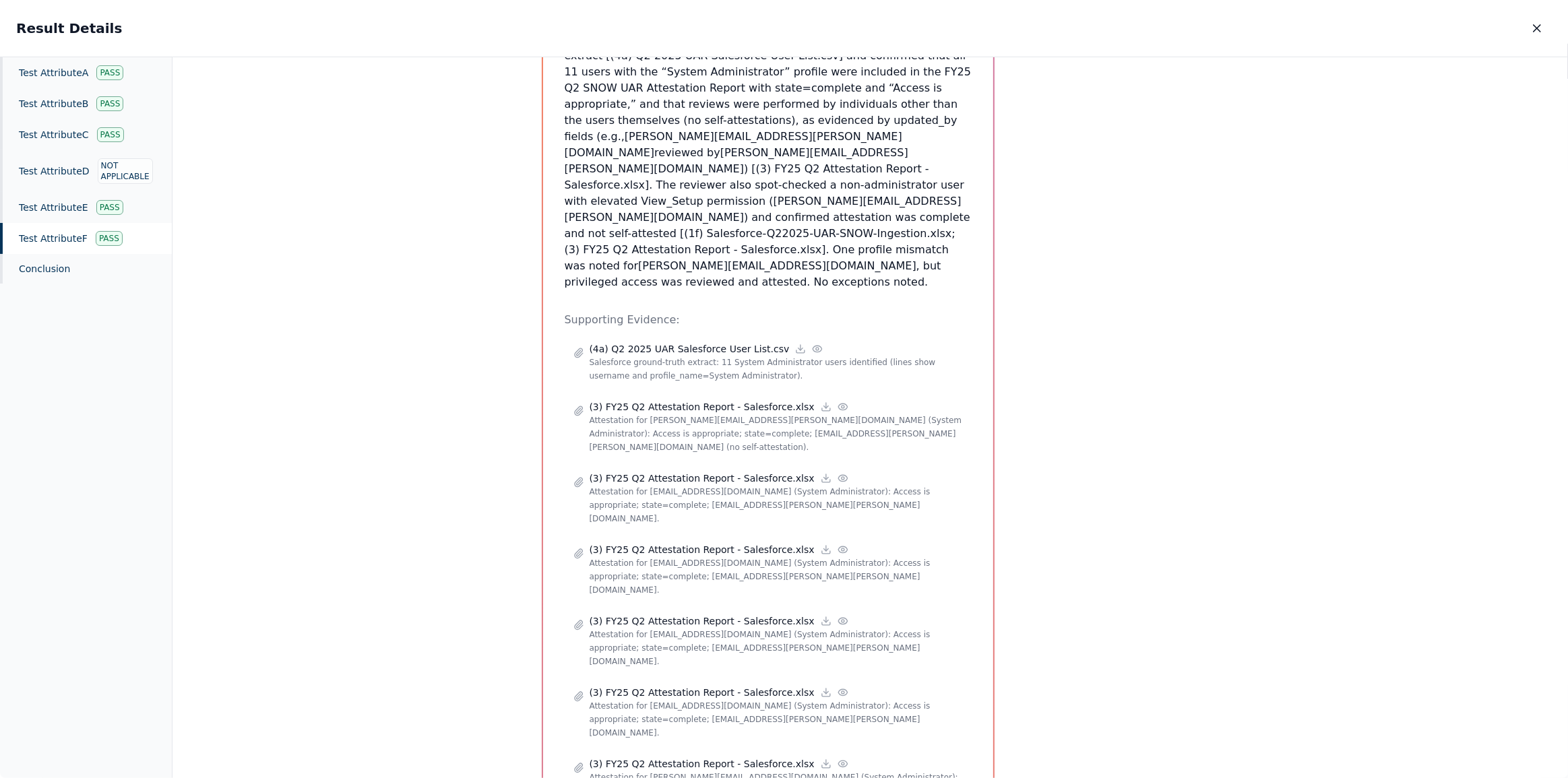
scroll to position [152, 0]
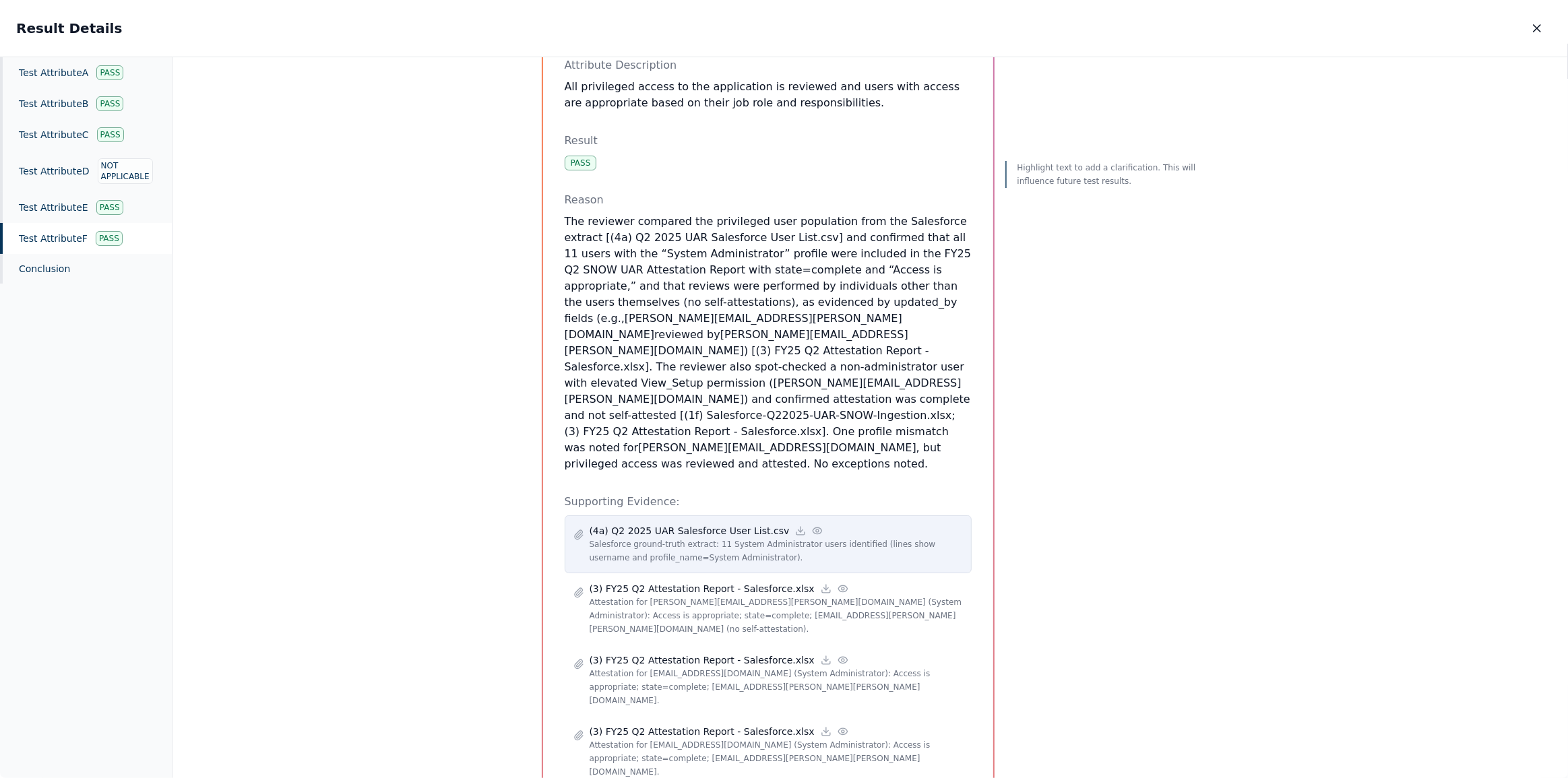
click at [816, 529] on circle at bounding box center [817, 531] width 3 height 3
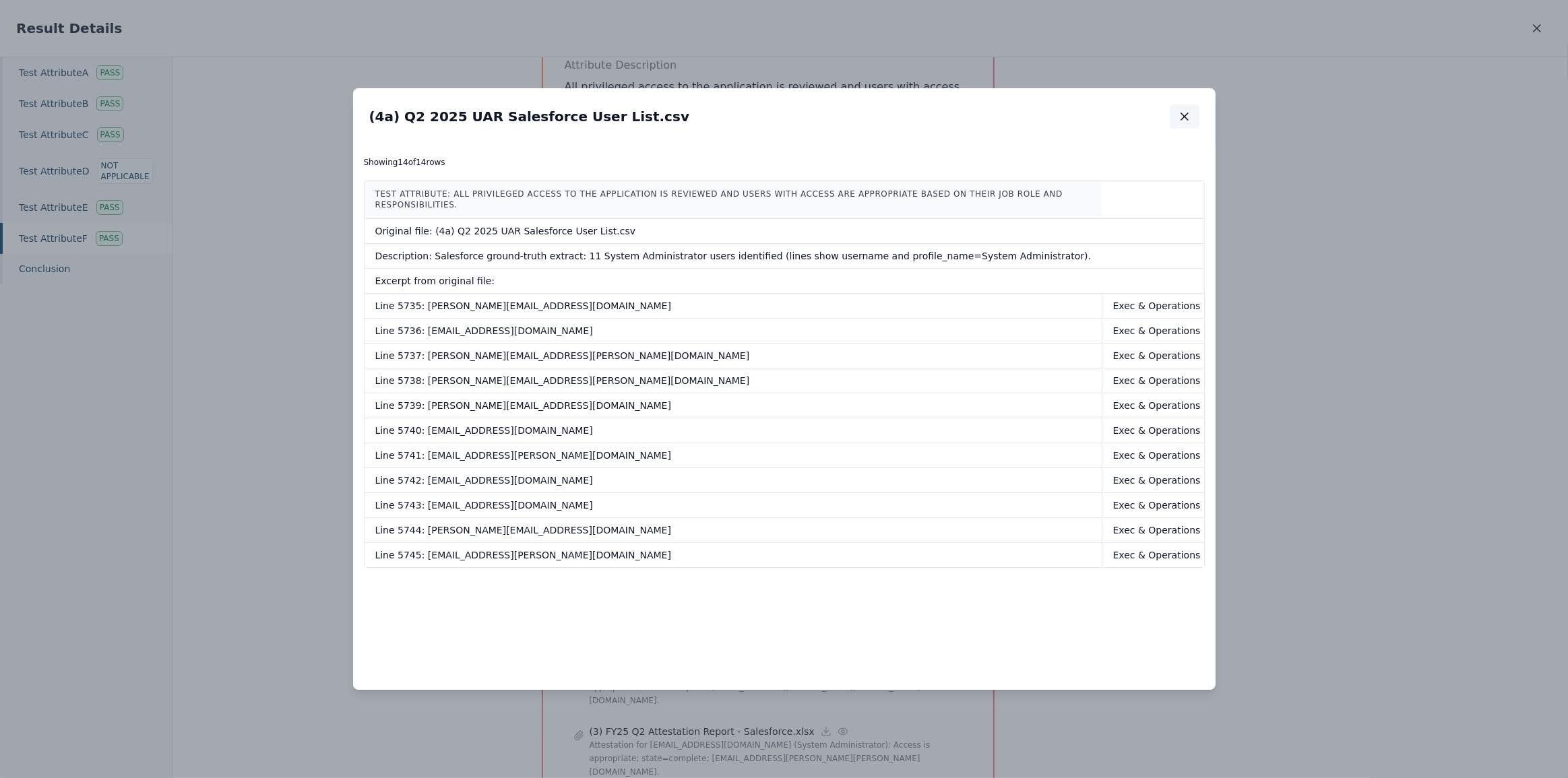
click at [1185, 113] on icon "button" at bounding box center [1185, 117] width 13 height 13
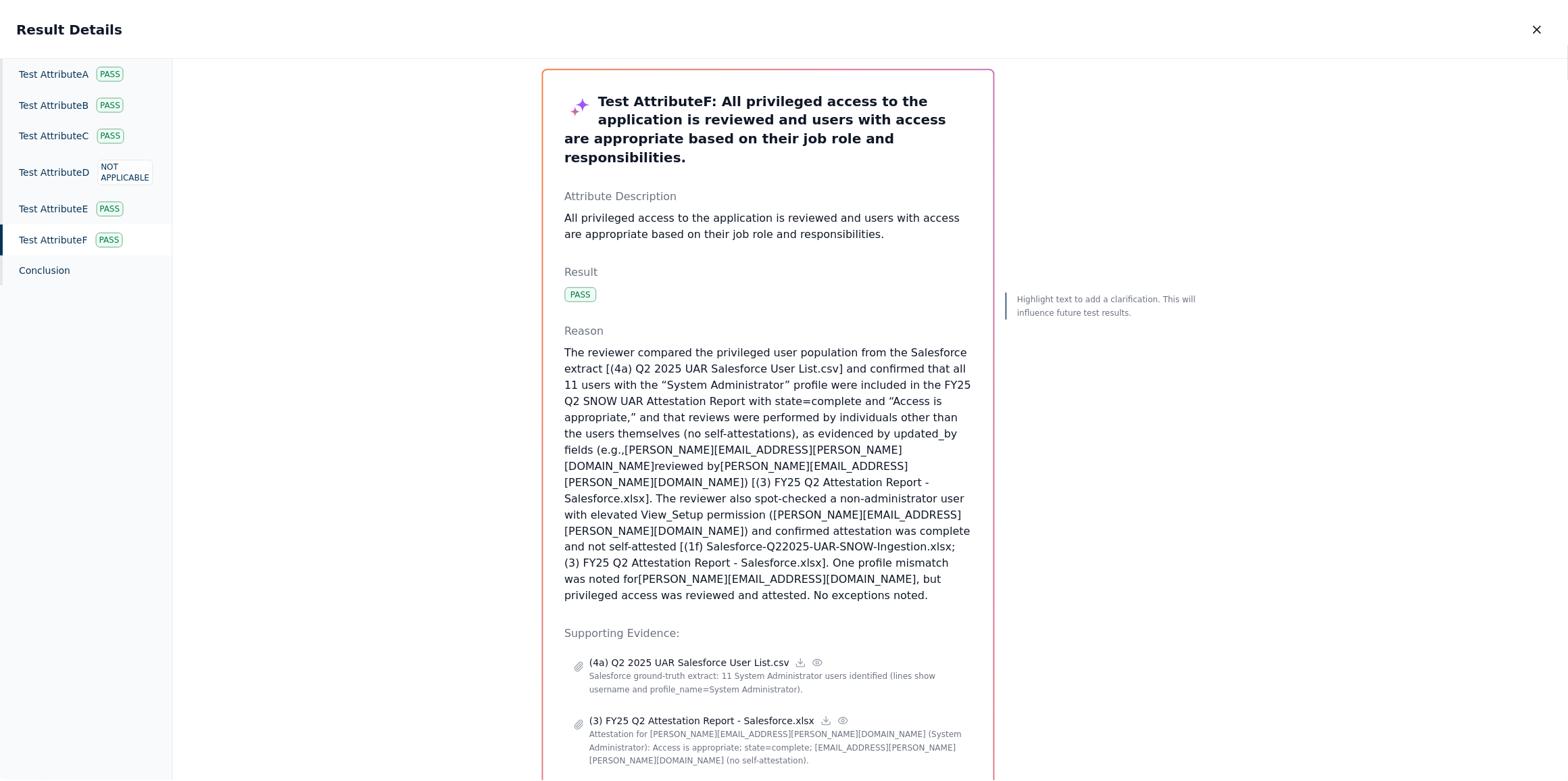
scroll to position [0, 0]
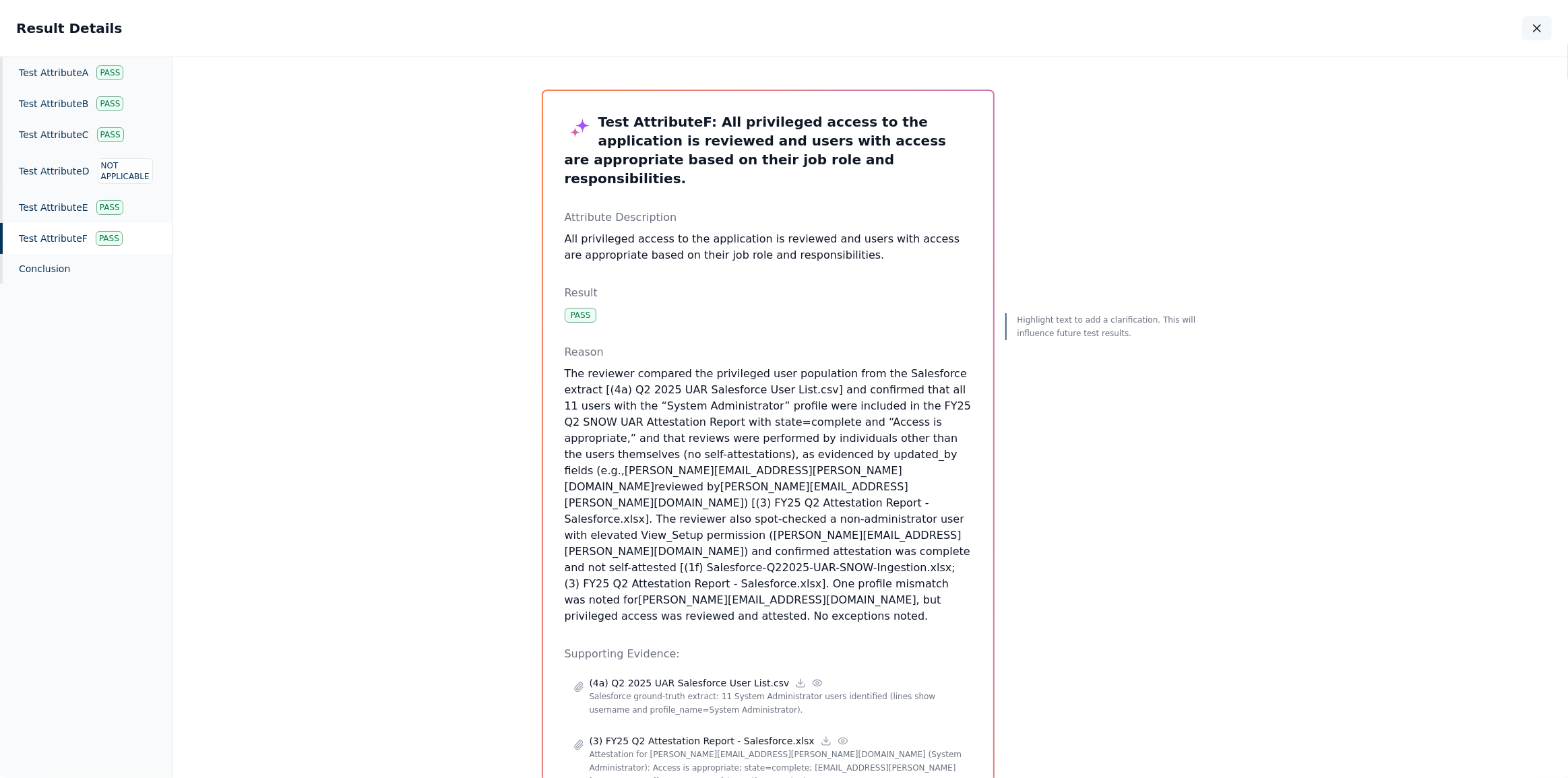
click at [1532, 29] on icon "button" at bounding box center [1537, 28] width 13 height 13
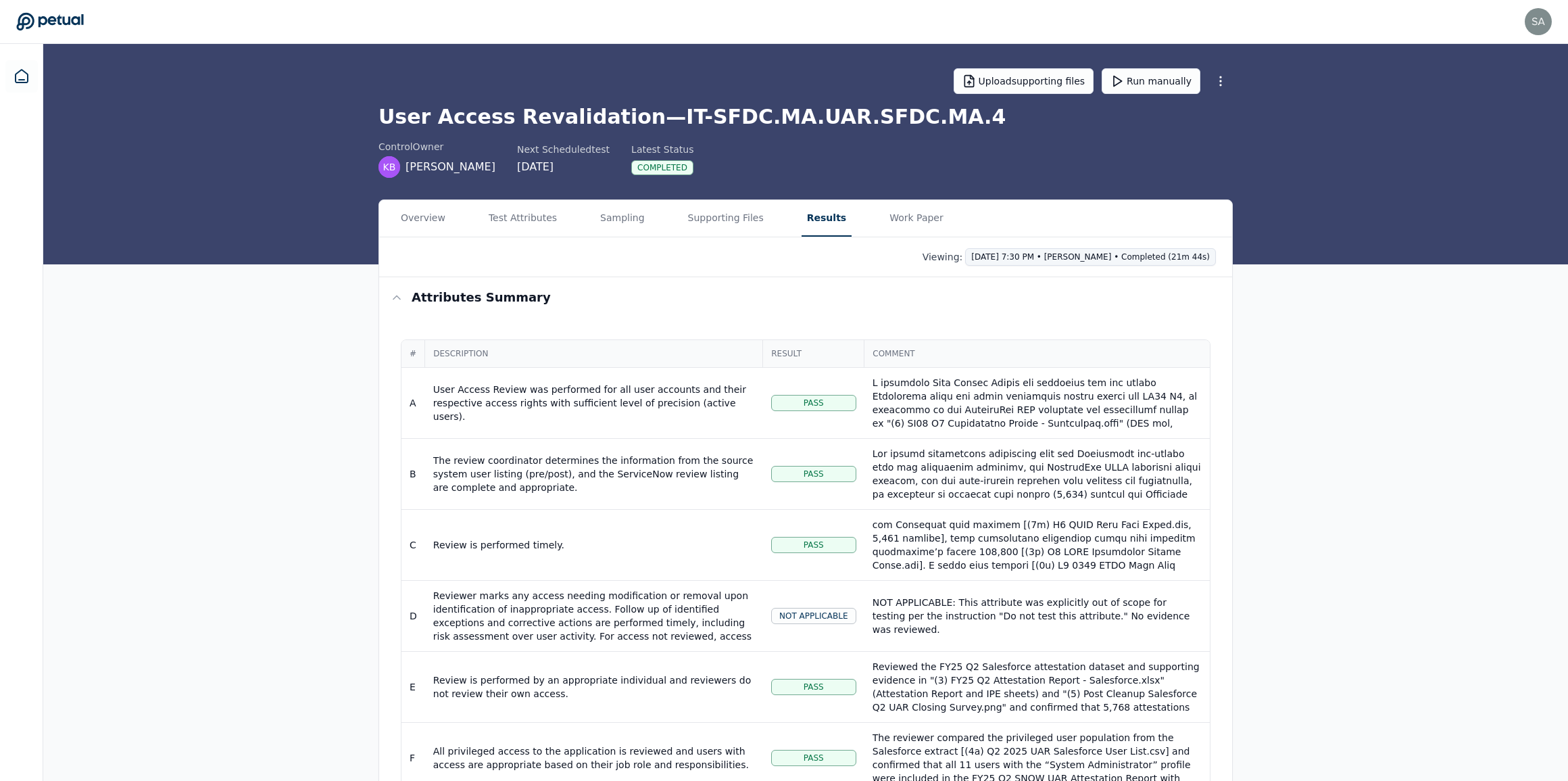
click at [1174, 254] on html "[PERSON_NAME][EMAIL_ADDRESS][DOMAIN_NAME] [DOMAIN_NAME][EMAIL_ADDRESS][DOMAIN_N…" at bounding box center [784, 484] width 1568 height 969
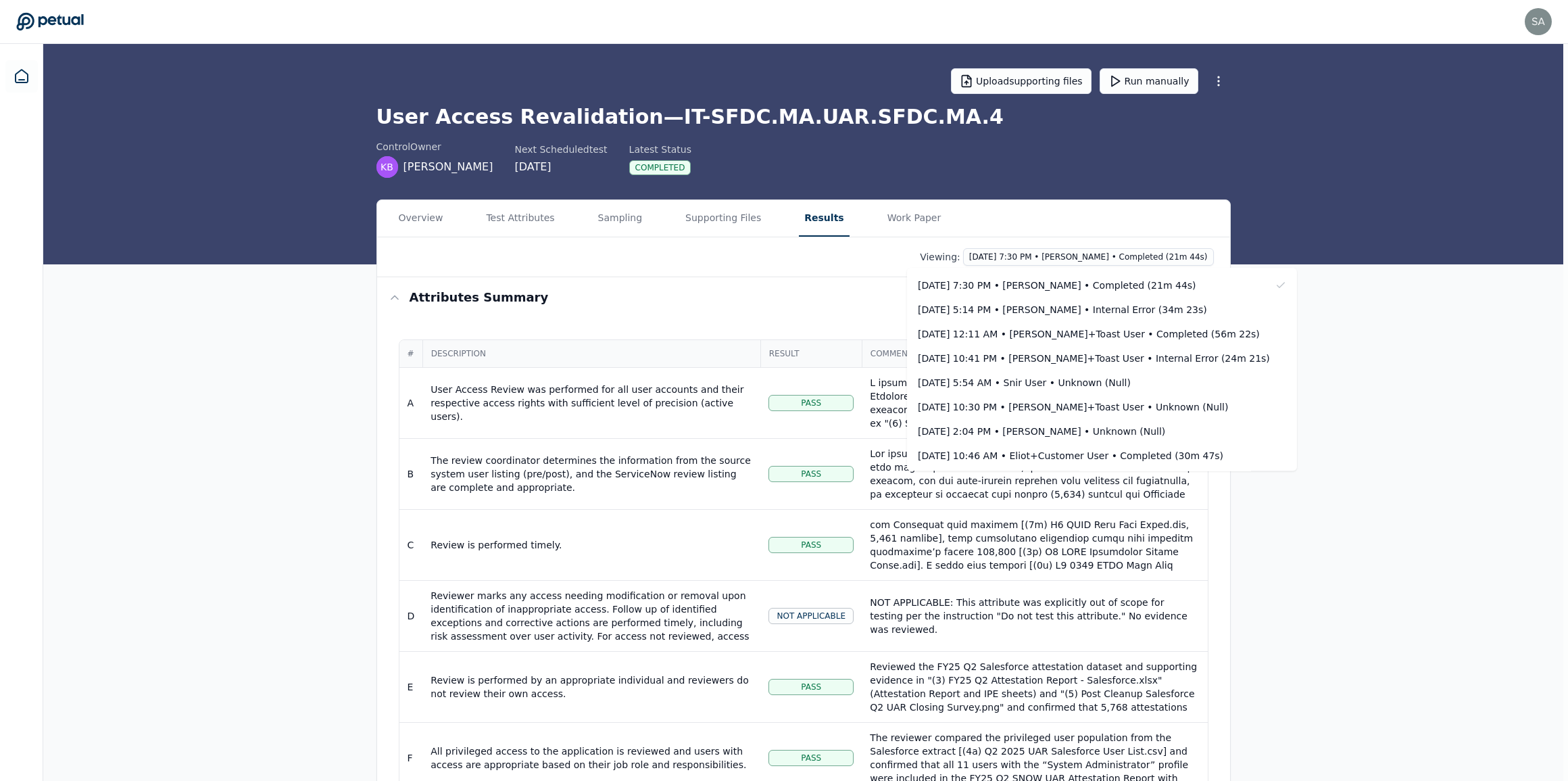
click at [858, 260] on html "[PERSON_NAME][EMAIL_ADDRESS][DOMAIN_NAME] [DOMAIN_NAME][EMAIL_ADDRESS][DOMAIN_N…" at bounding box center [784, 484] width 1568 height 969
